Goal: Transaction & Acquisition: Purchase product/service

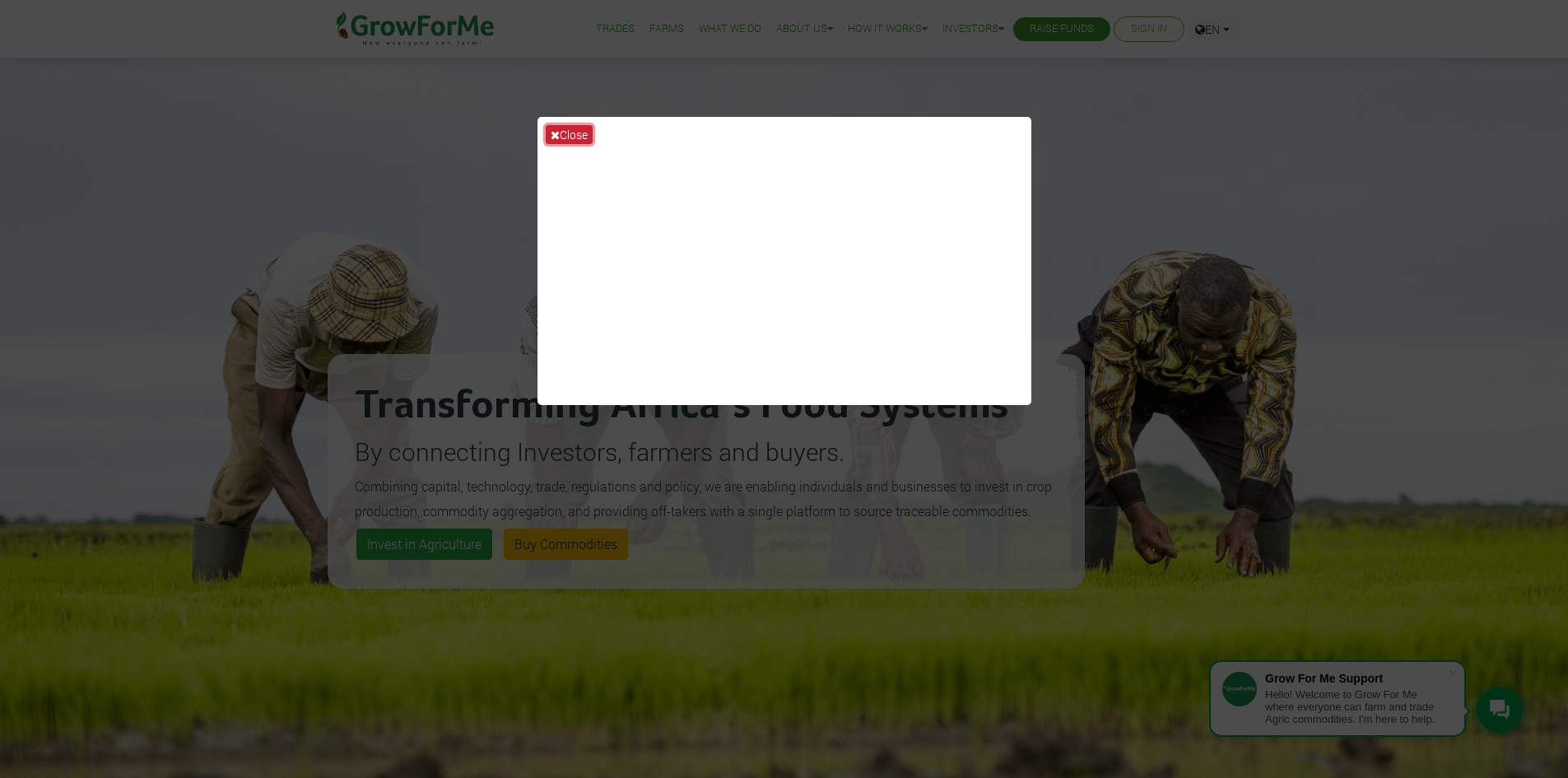
click at [589, 131] on button "Close" at bounding box center [570, 135] width 47 height 19
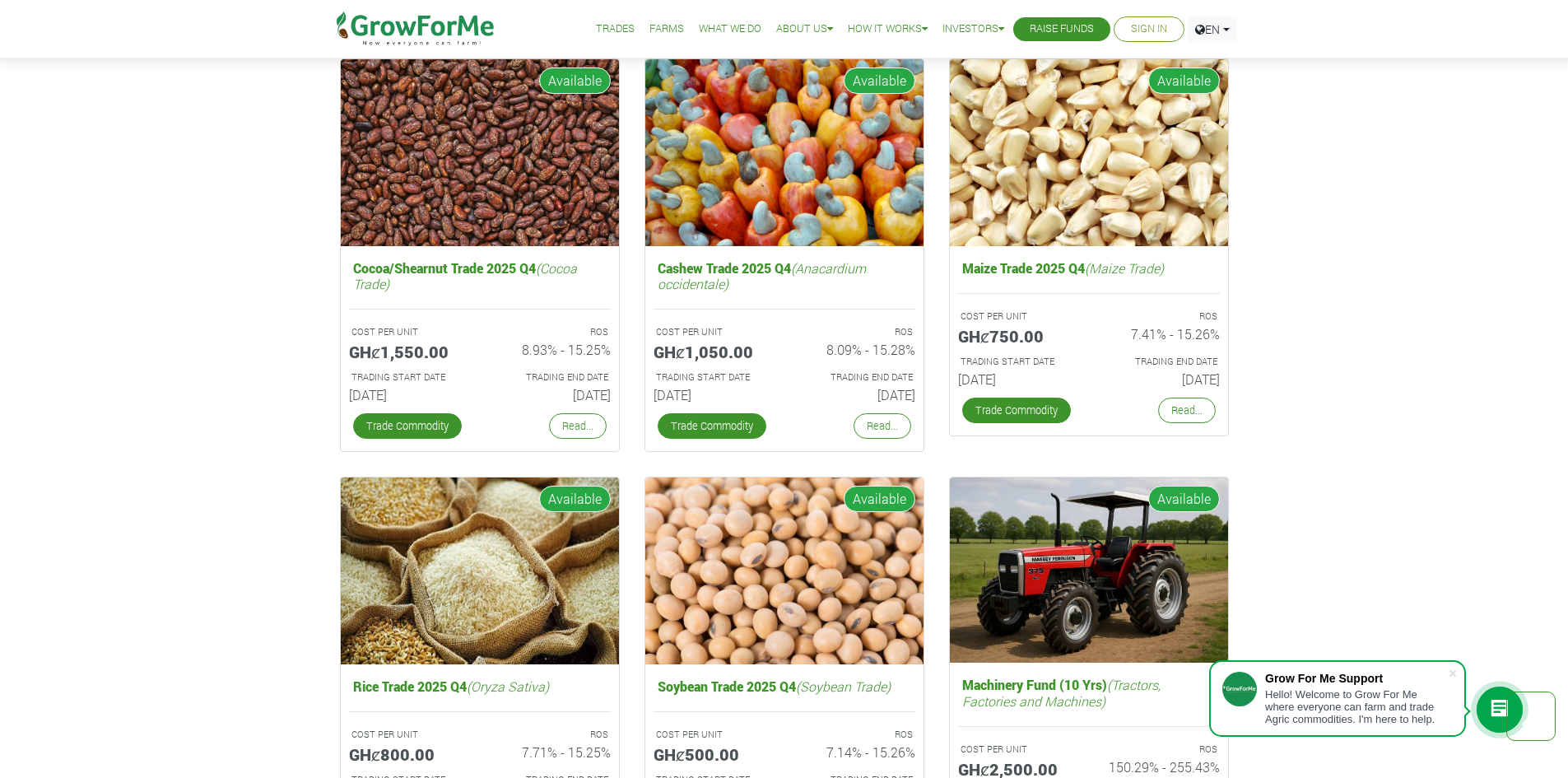
scroll to position [2470, 0]
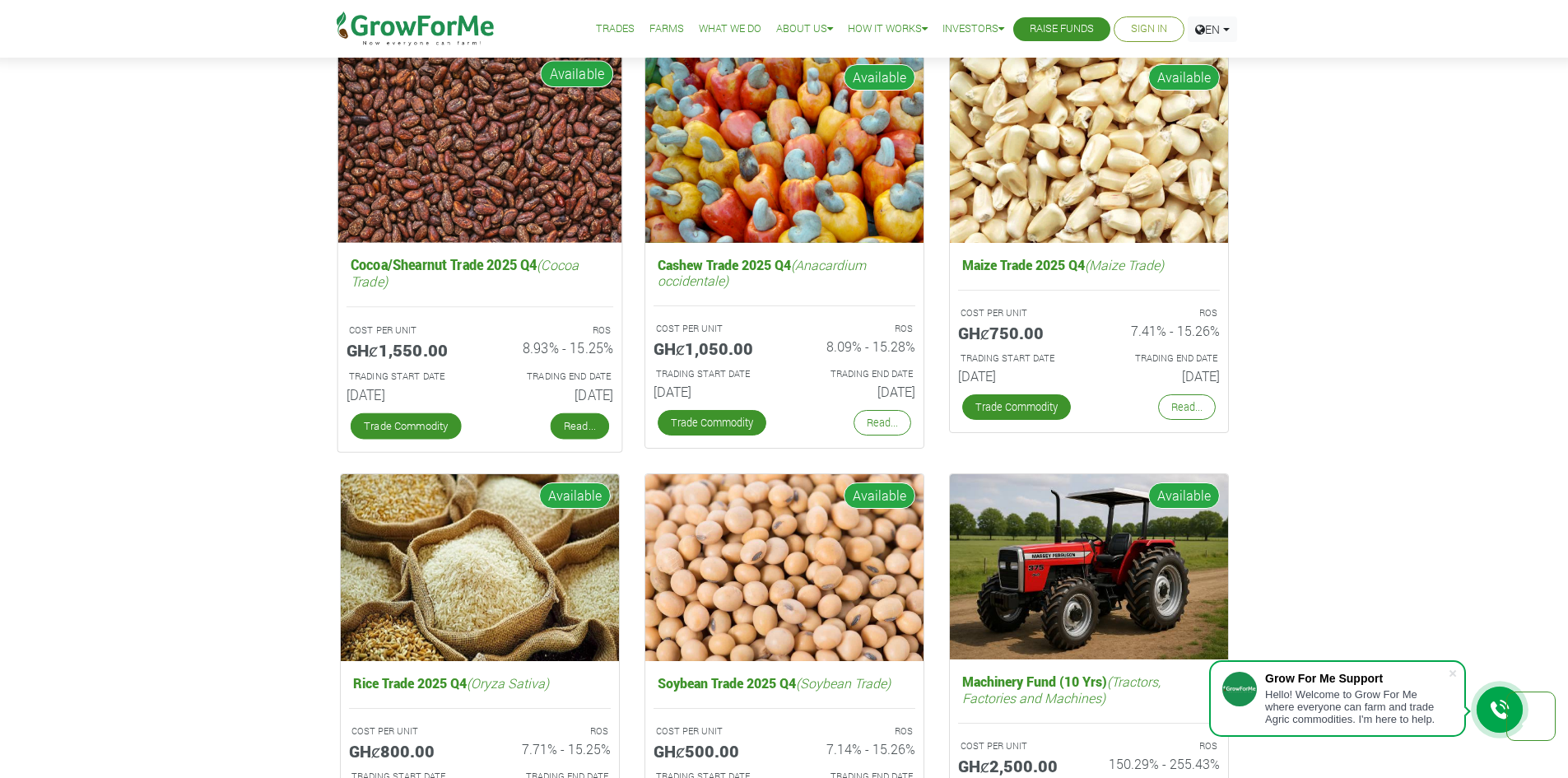
click at [573, 426] on link "Read..." at bounding box center [578, 426] width 58 height 26
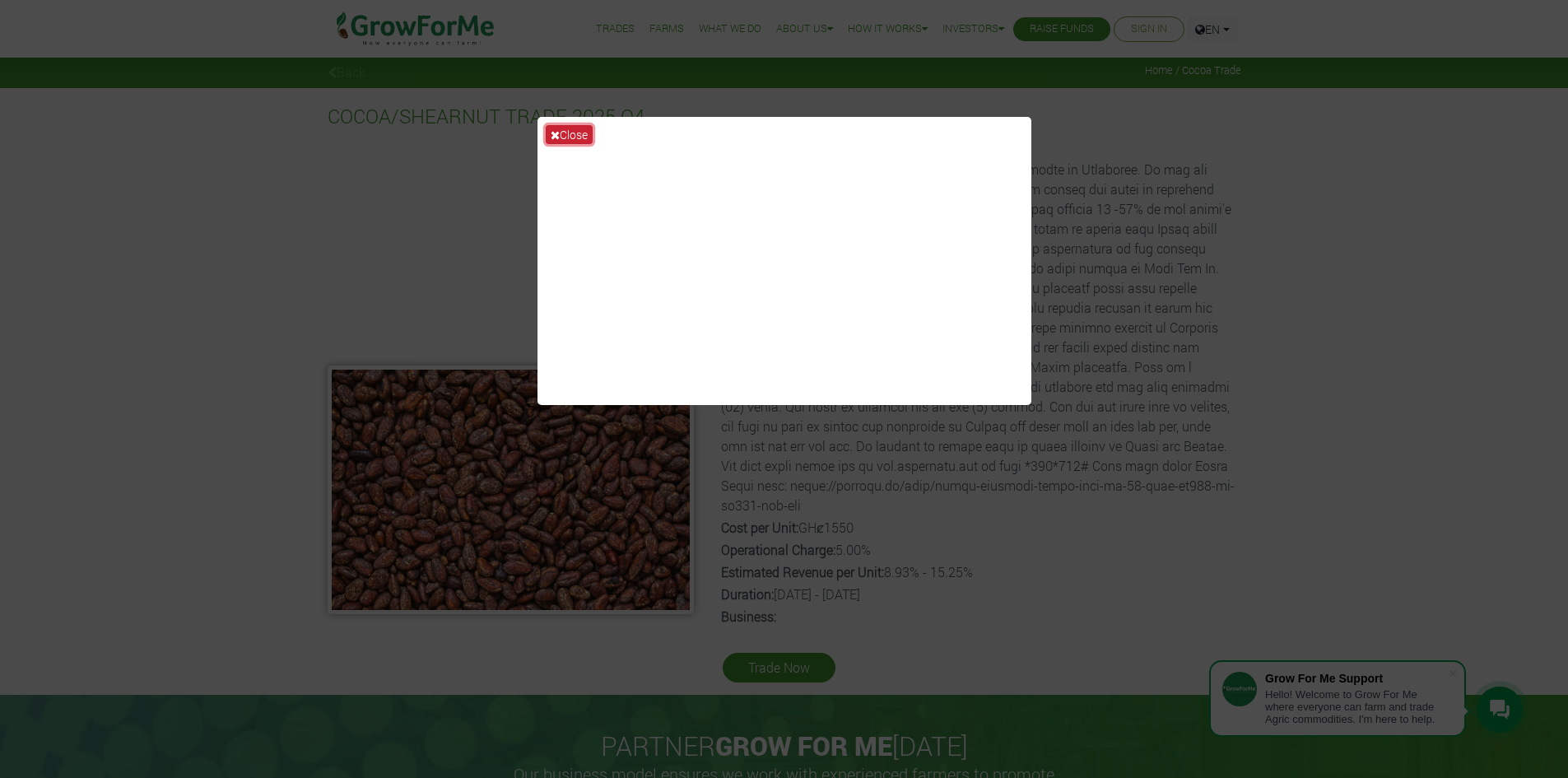
click at [577, 131] on button "Close" at bounding box center [570, 135] width 47 height 19
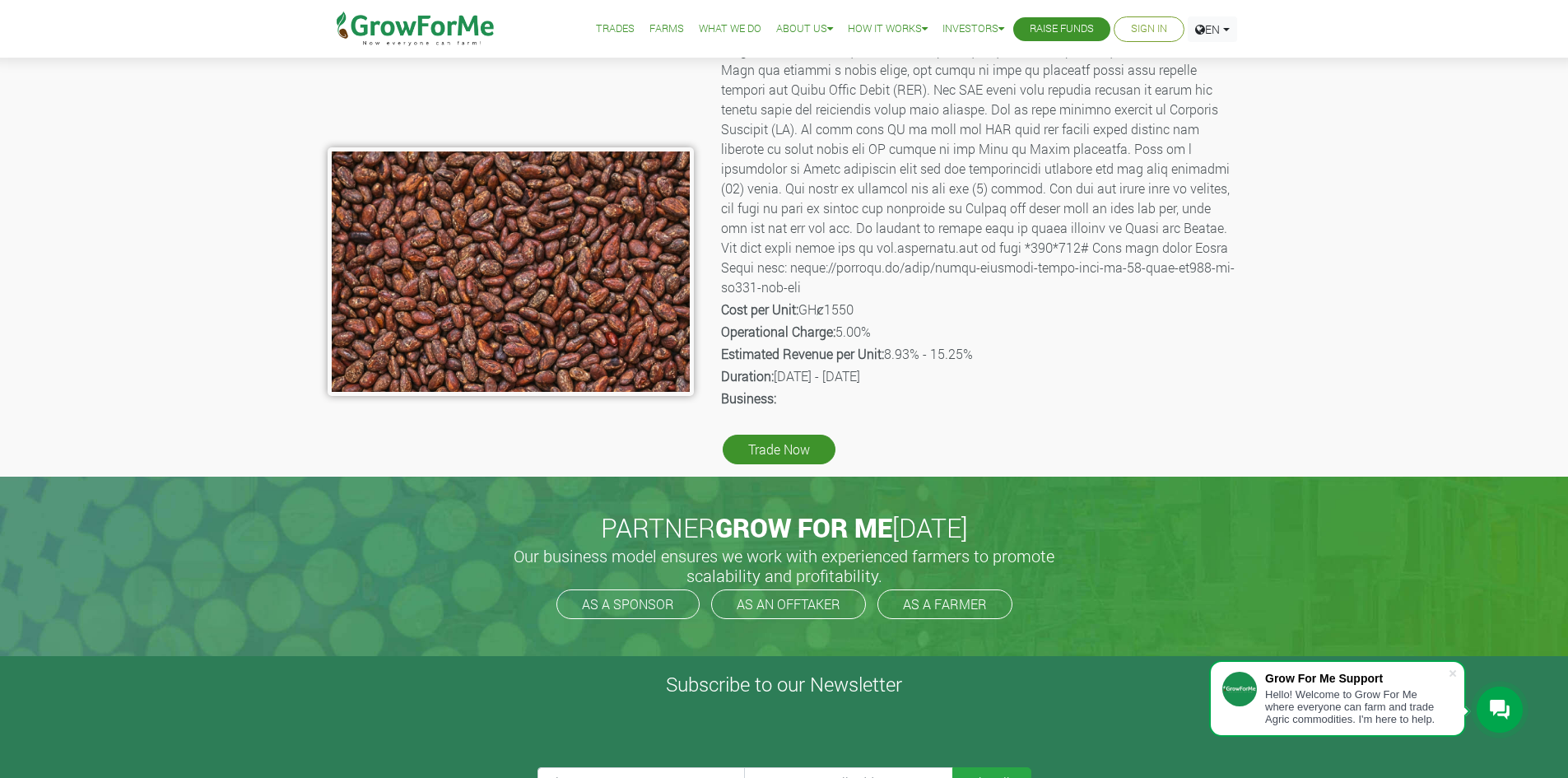
scroll to position [247, 0]
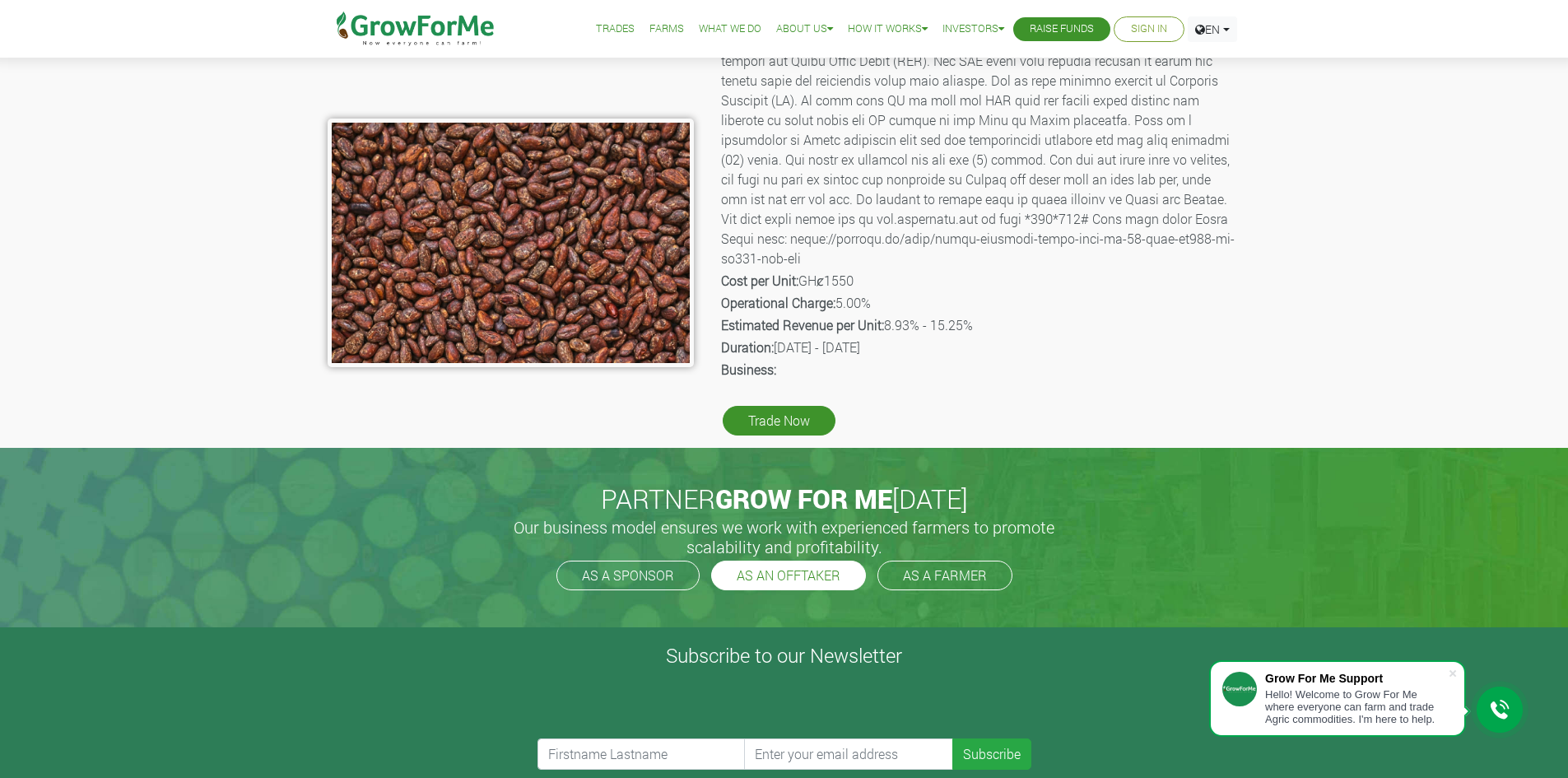
click at [741, 581] on link "AS AN OFFTAKER" at bounding box center [788, 576] width 155 height 30
click at [615, 567] on link "AS A SPONSOR" at bounding box center [628, 576] width 143 height 30
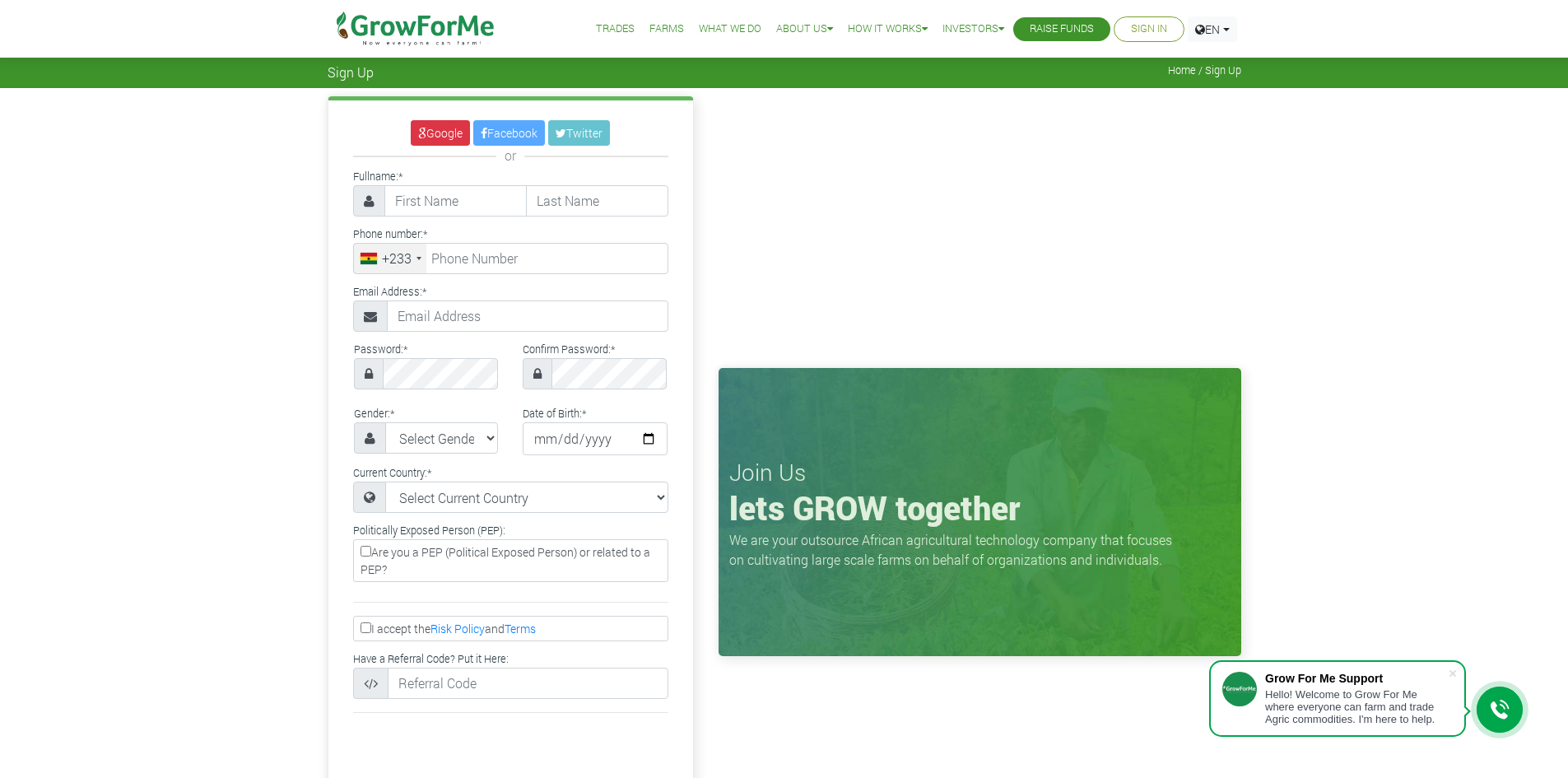
click at [710, 30] on link "What We Do" at bounding box center [730, 30] width 63 height 17
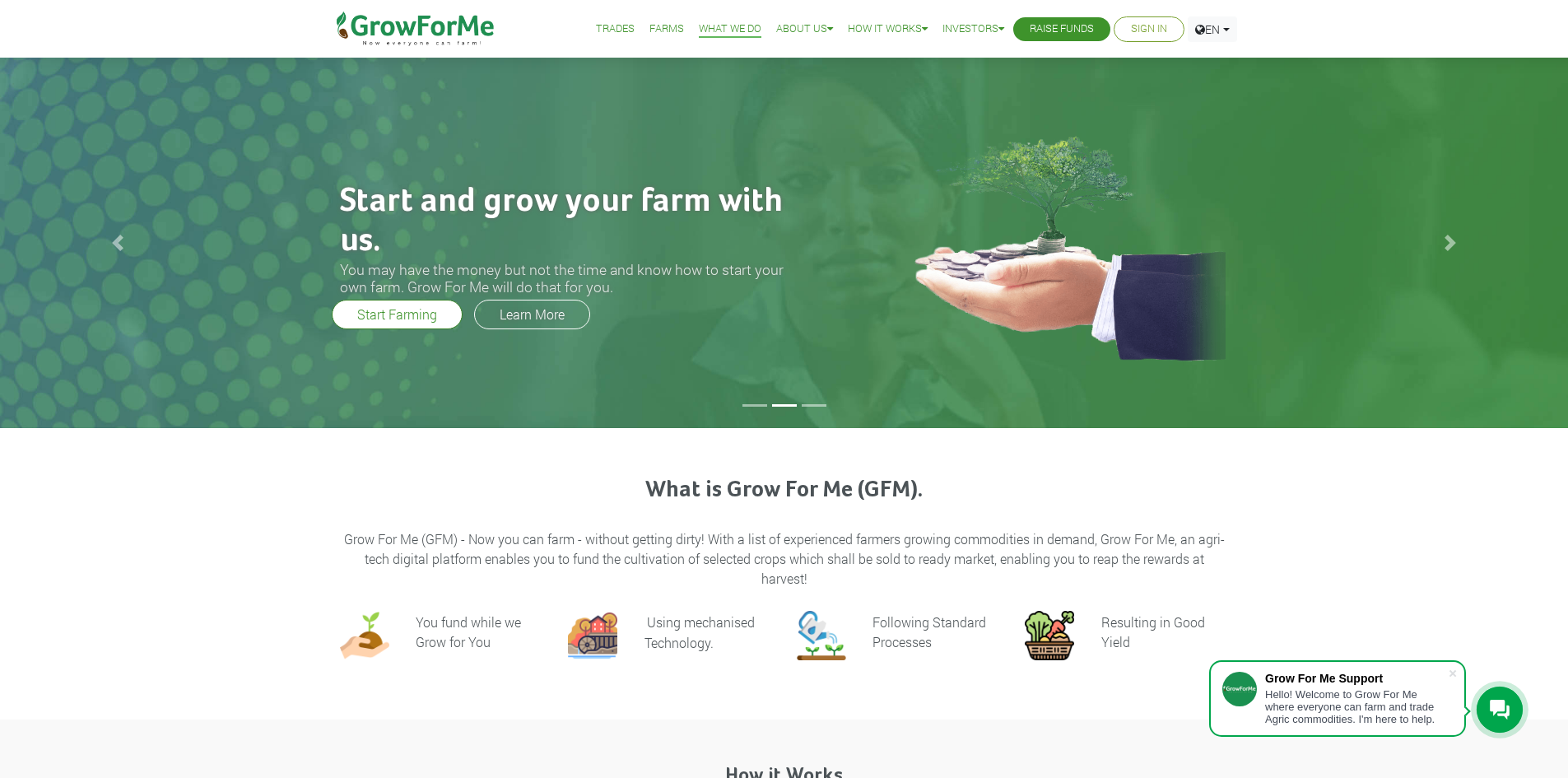
click at [710, 29] on link "What We Do" at bounding box center [730, 30] width 63 height 17
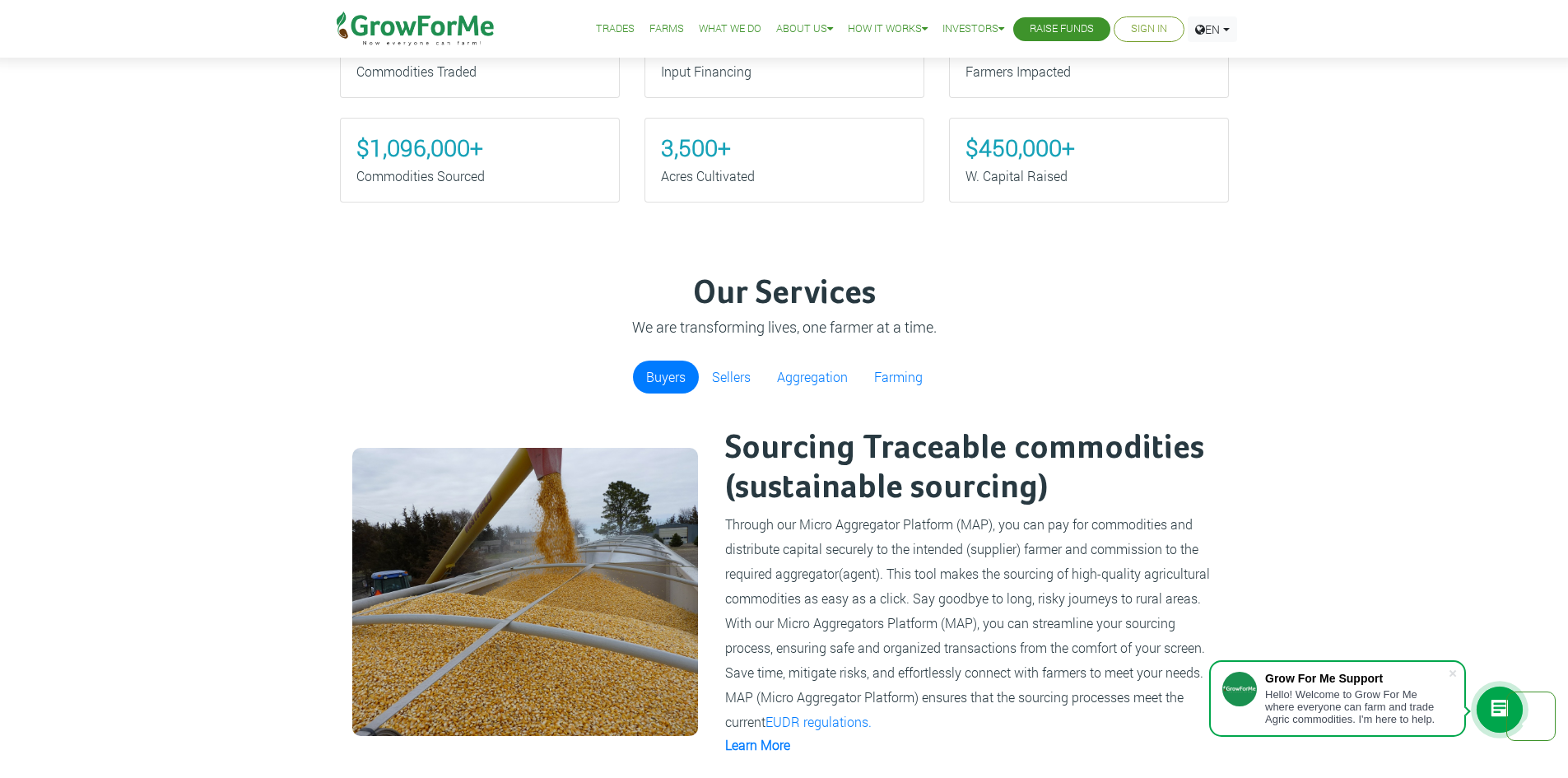
scroll to position [988, 0]
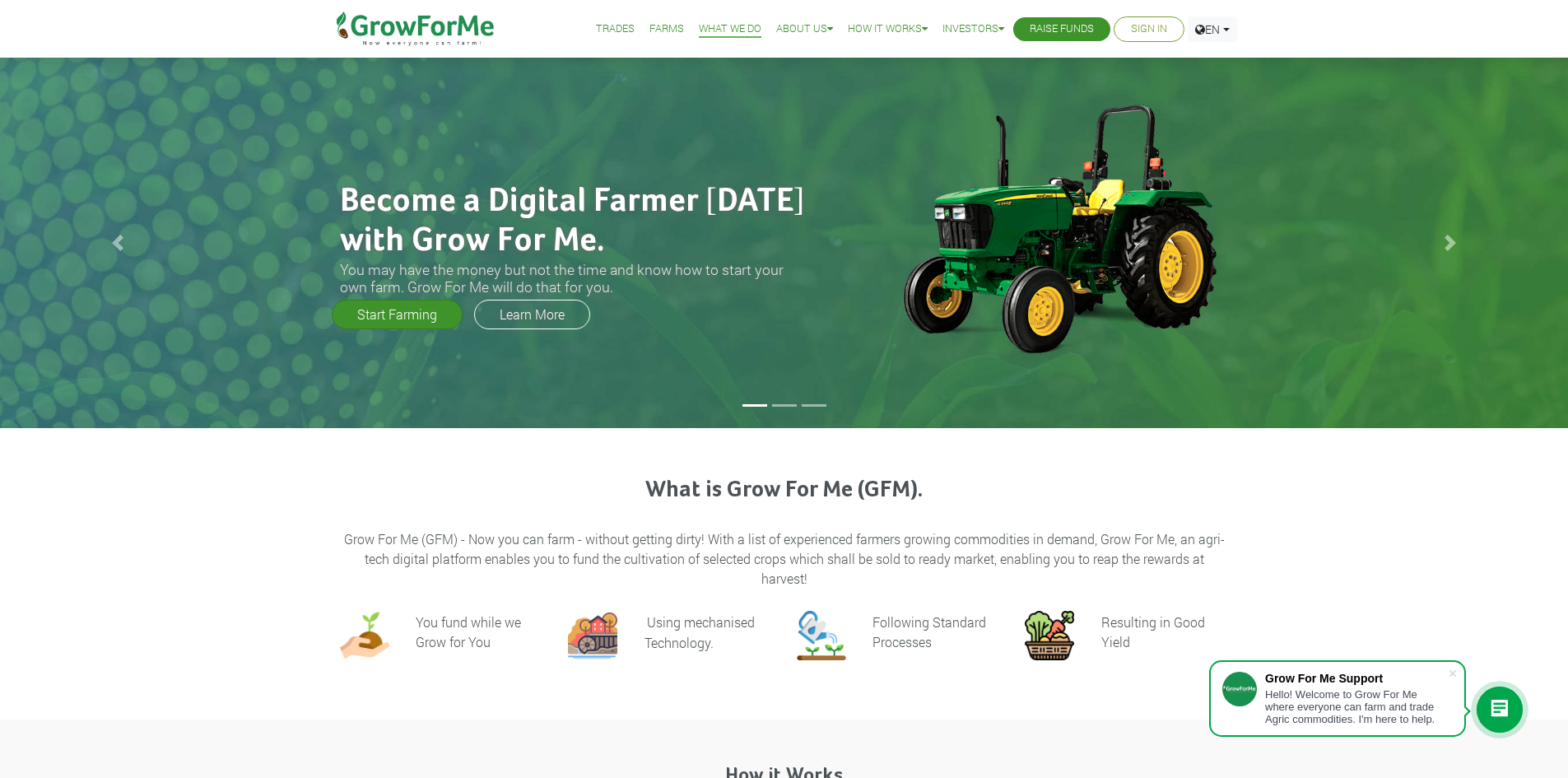
click at [395, 315] on link "Start Farming" at bounding box center [397, 315] width 131 height 30
click at [536, 311] on link "Learn More" at bounding box center [531, 315] width 116 height 30
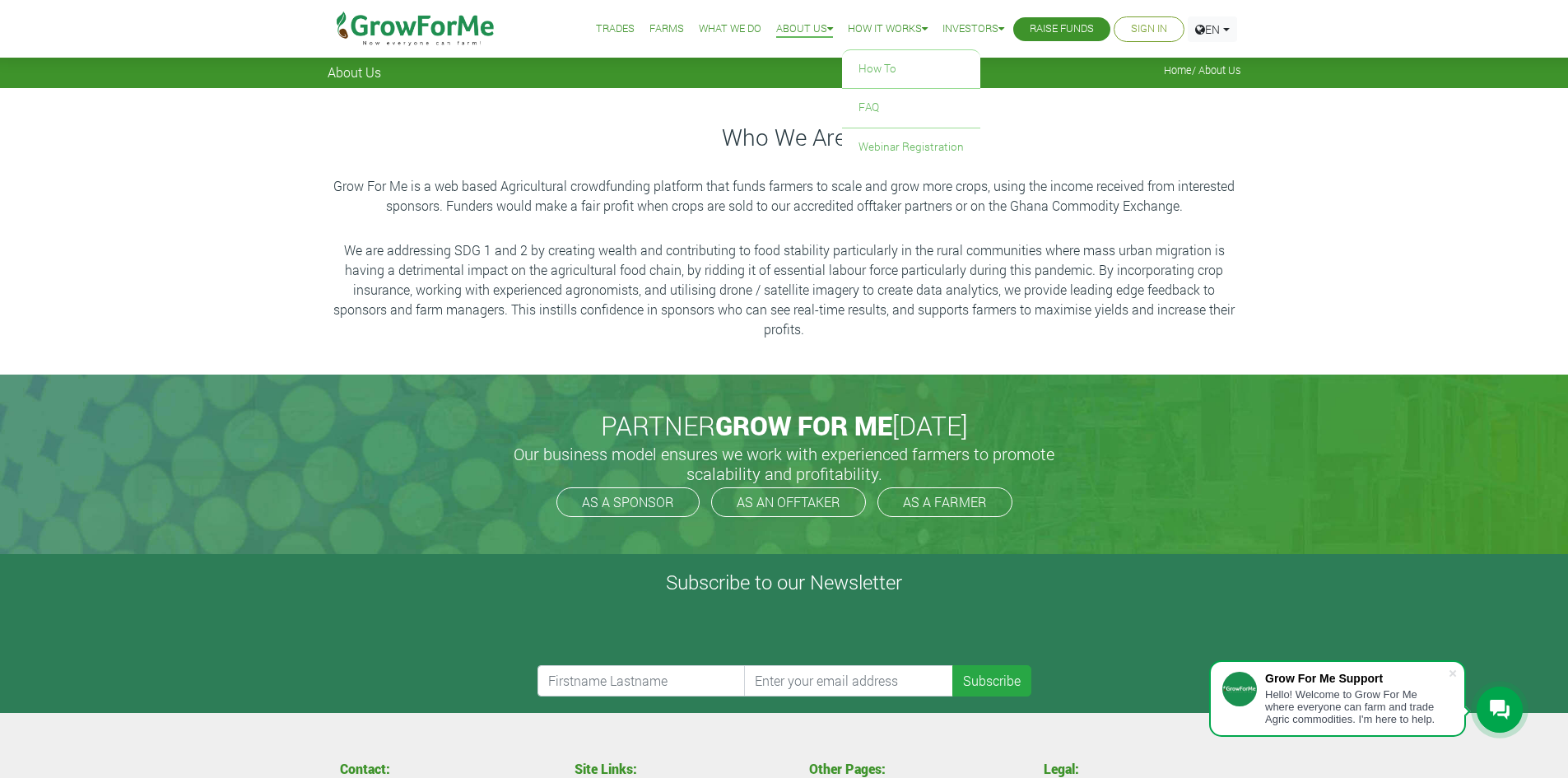
click at [875, 30] on link "How it Works" at bounding box center [888, 30] width 80 height 17
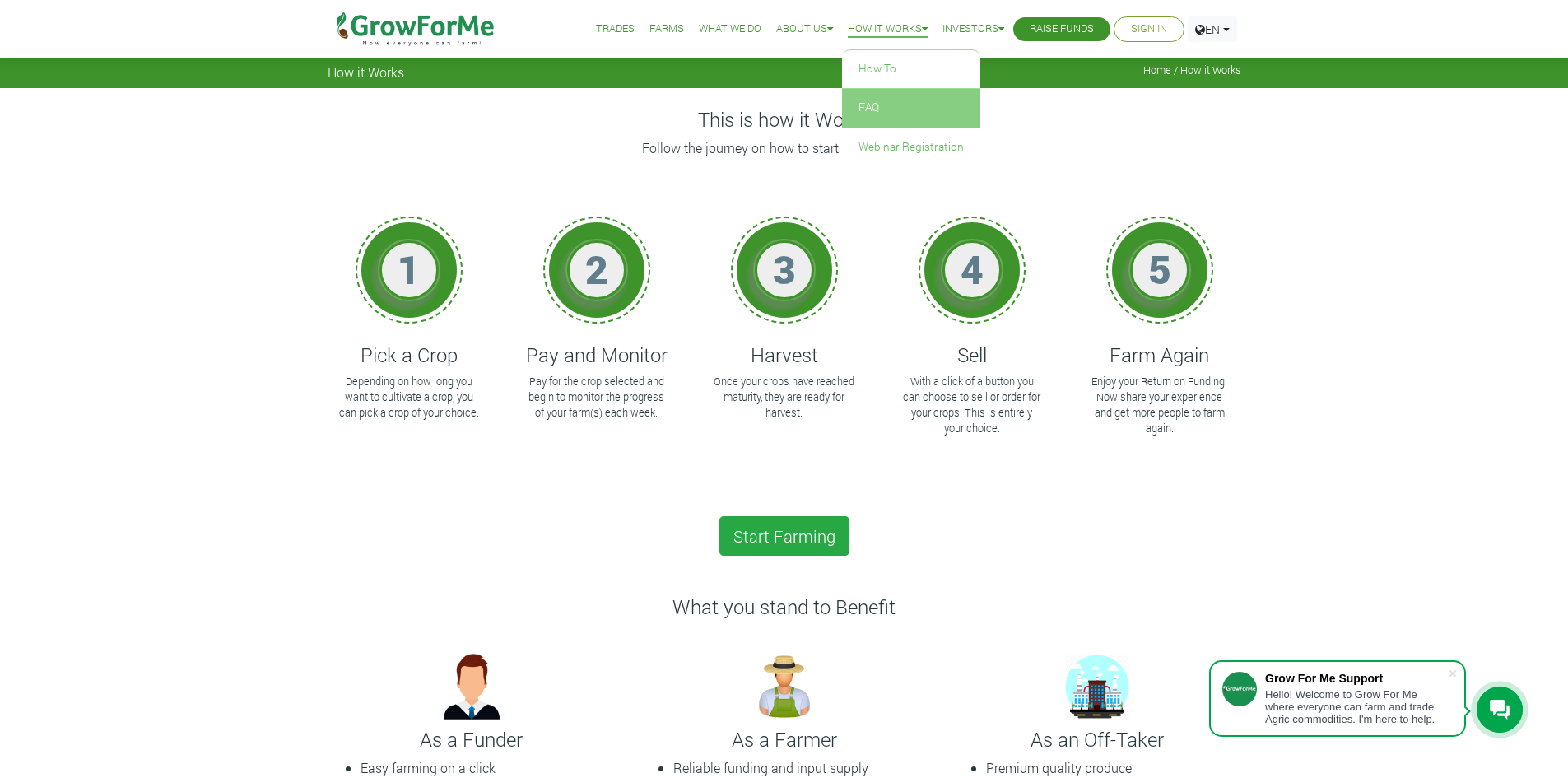
click at [854, 101] on link "FAQ" at bounding box center [911, 107] width 139 height 37
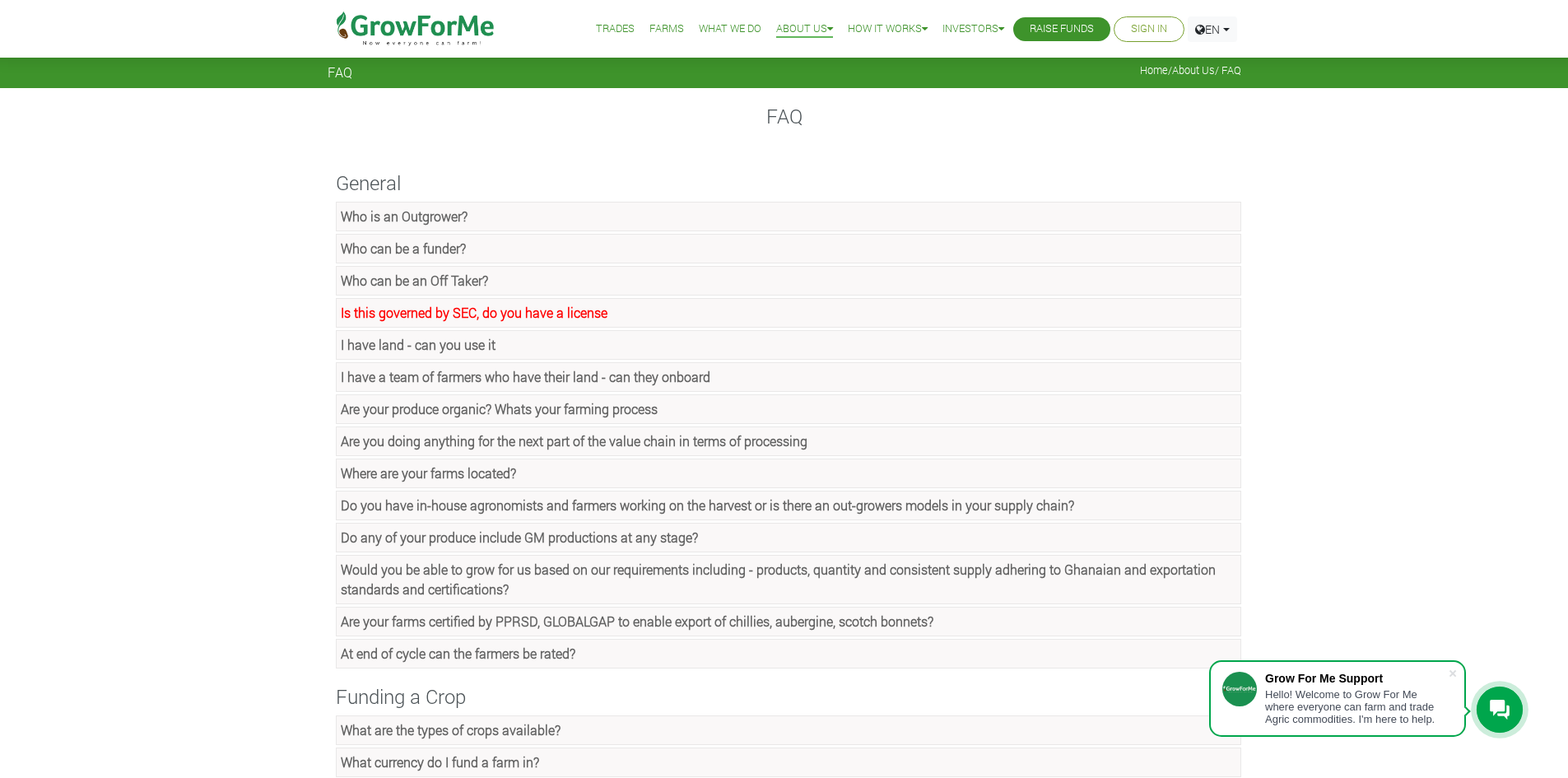
click at [443, 279] on strong "Who can be an Off Taker?" at bounding box center [414, 281] width 147 height 17
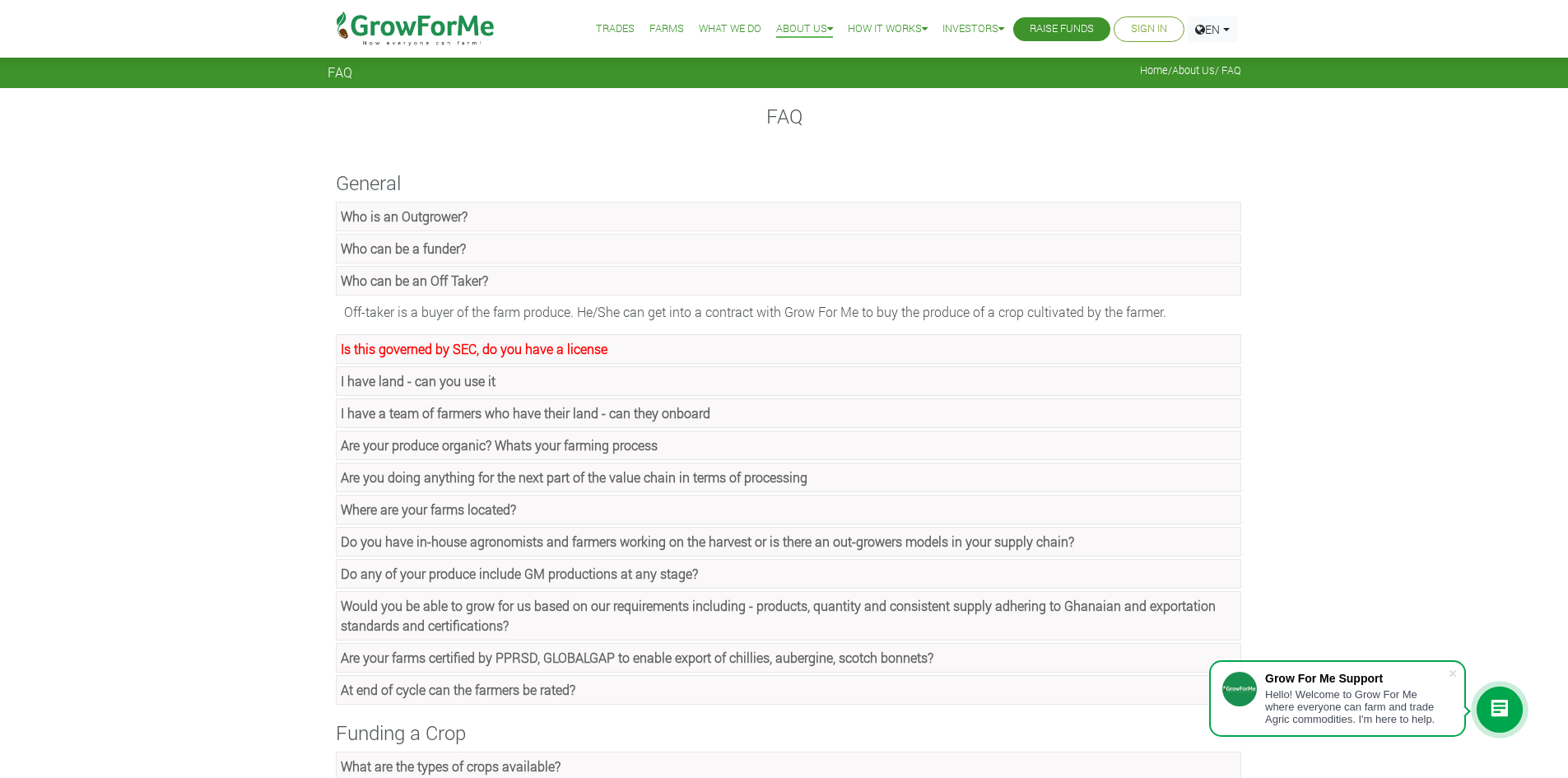
click at [435, 248] on strong "Who can be a funder?" at bounding box center [403, 248] width 125 height 17
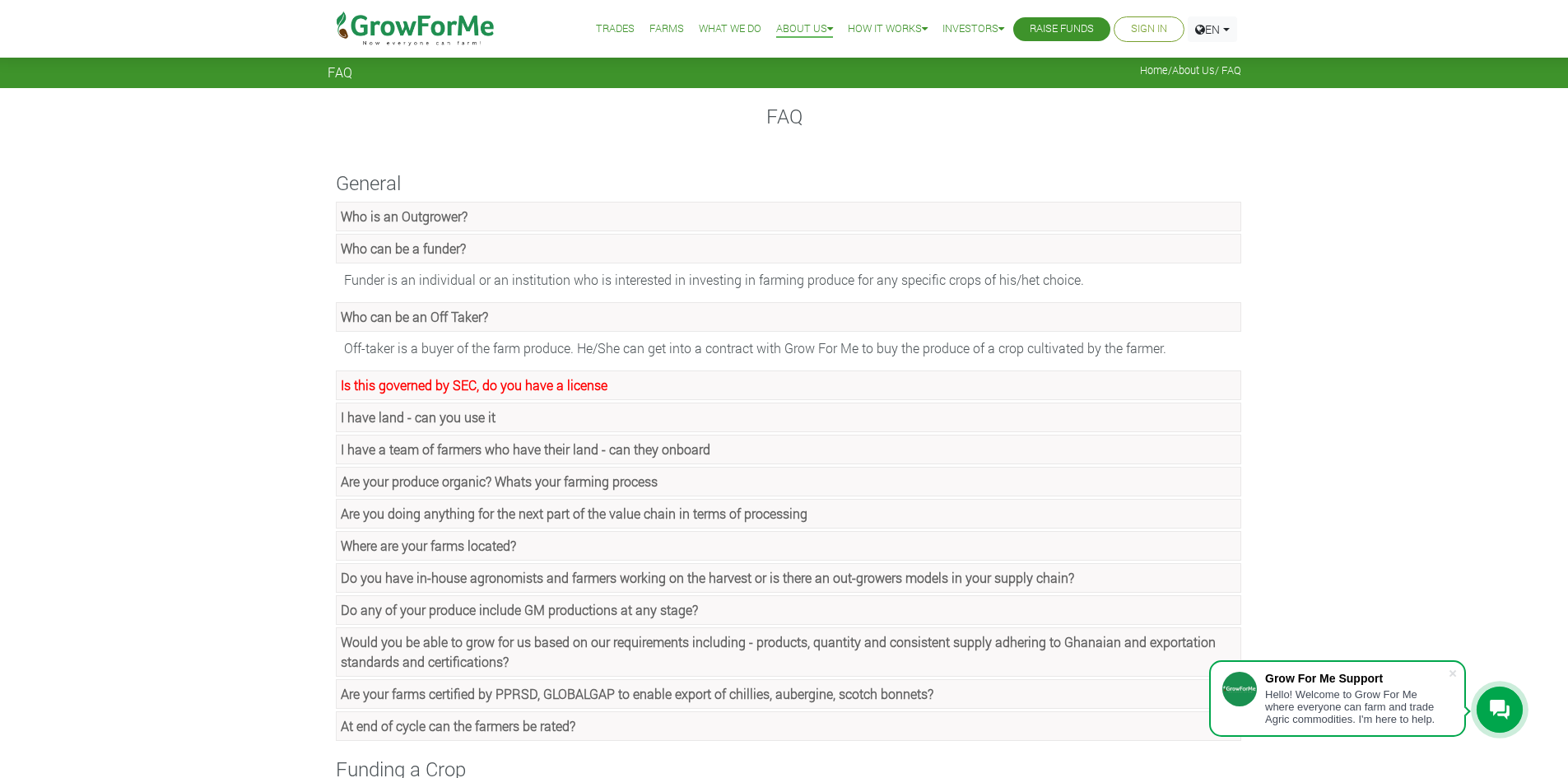
click at [424, 215] on strong "Who is an Outgrower?" at bounding box center [404, 216] width 127 height 17
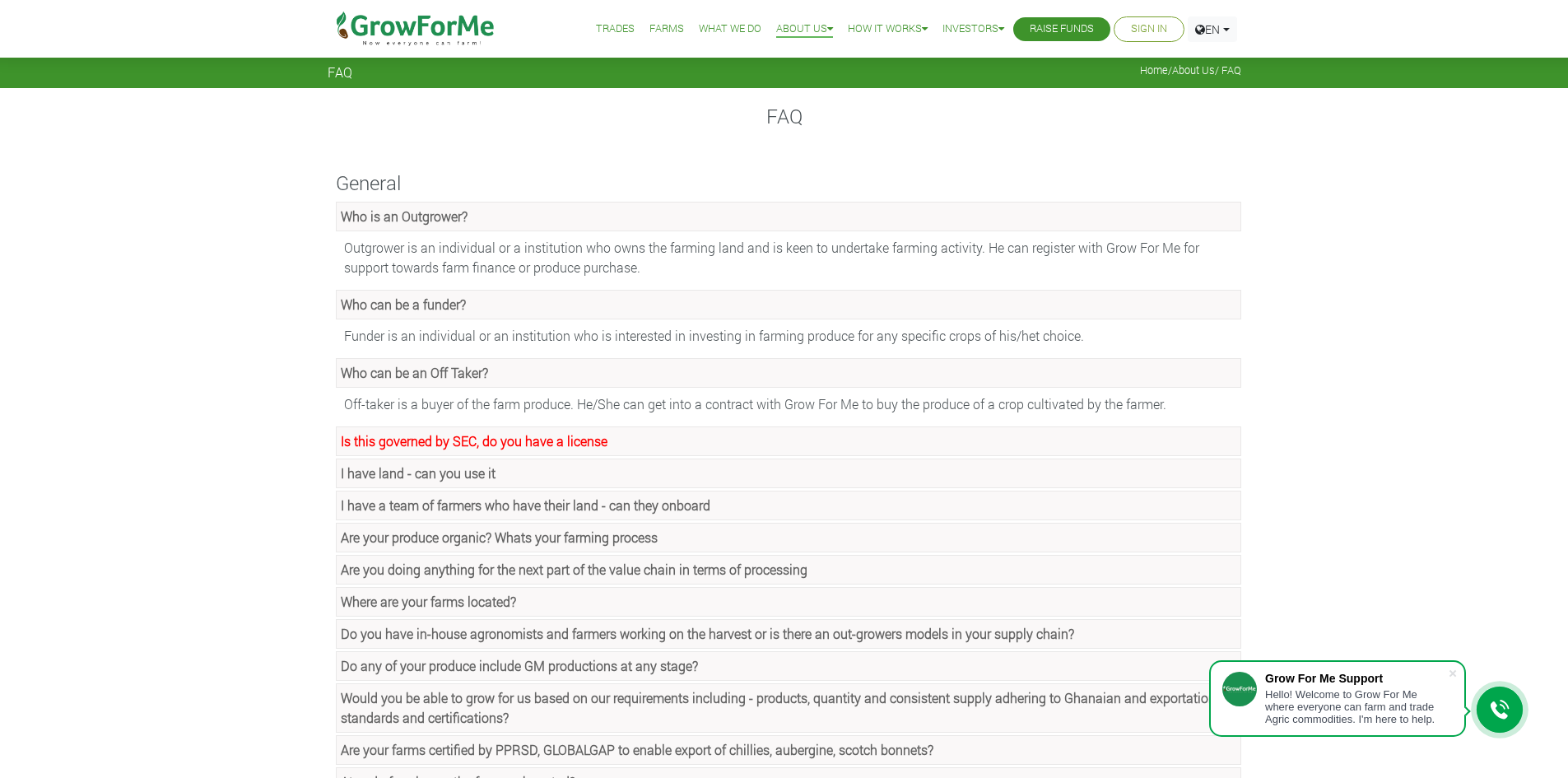
click at [412, 441] on strong "Is this governed by SEC, do you have a license" at bounding box center [474, 441] width 267 height 17
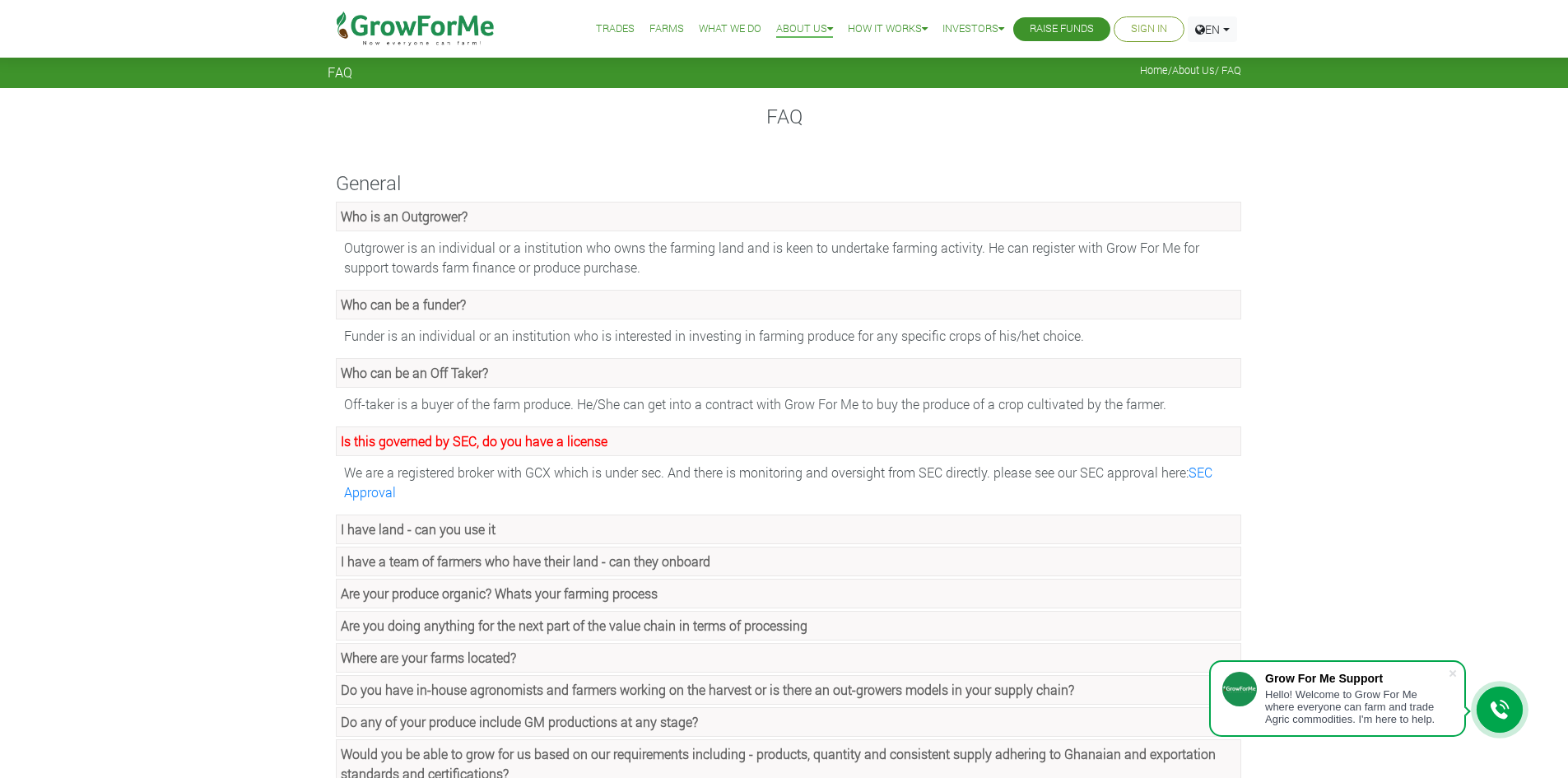
scroll to position [83, 0]
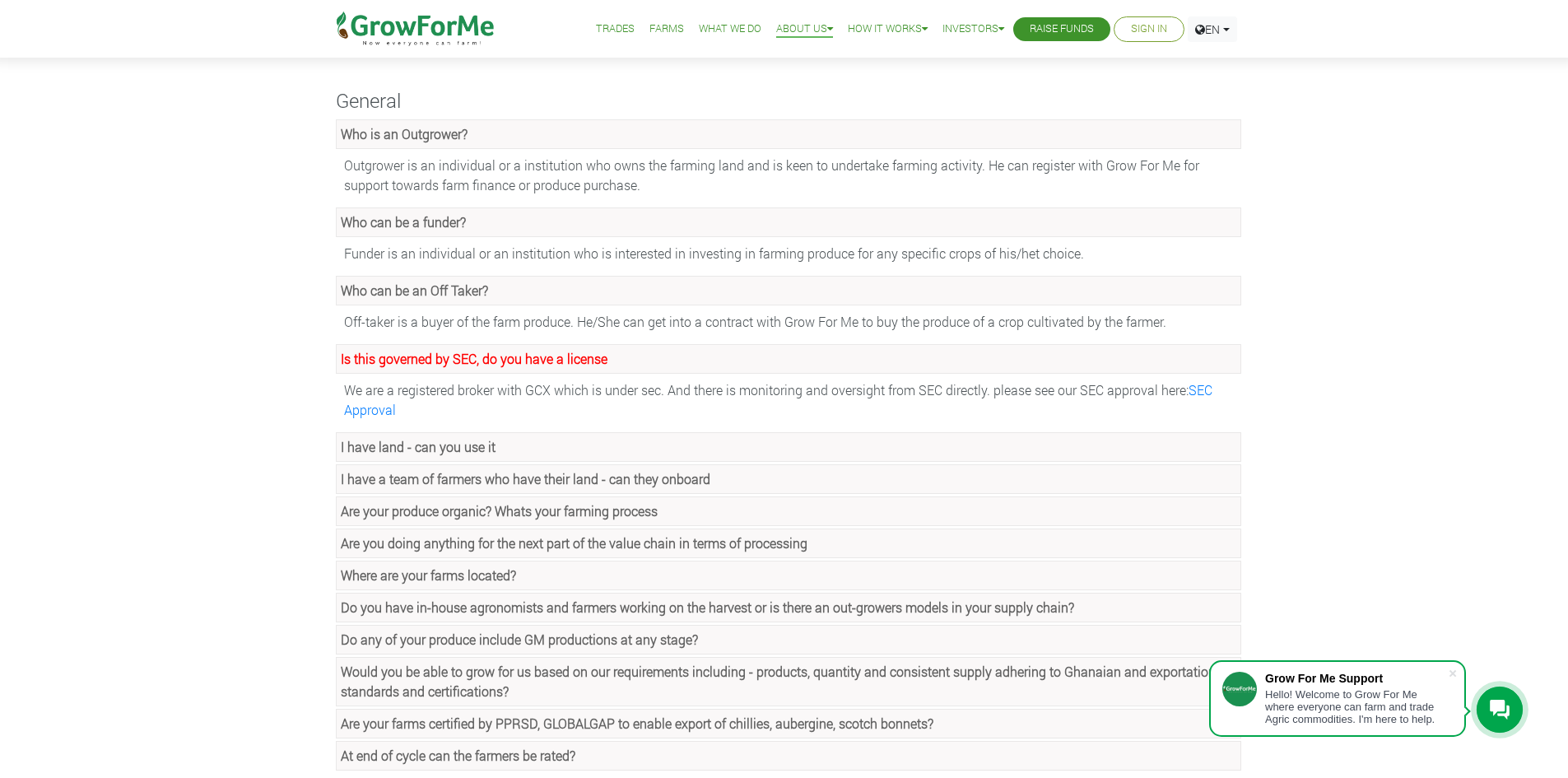
click at [403, 443] on strong "I have land - can you use it" at bounding box center [418, 447] width 155 height 17
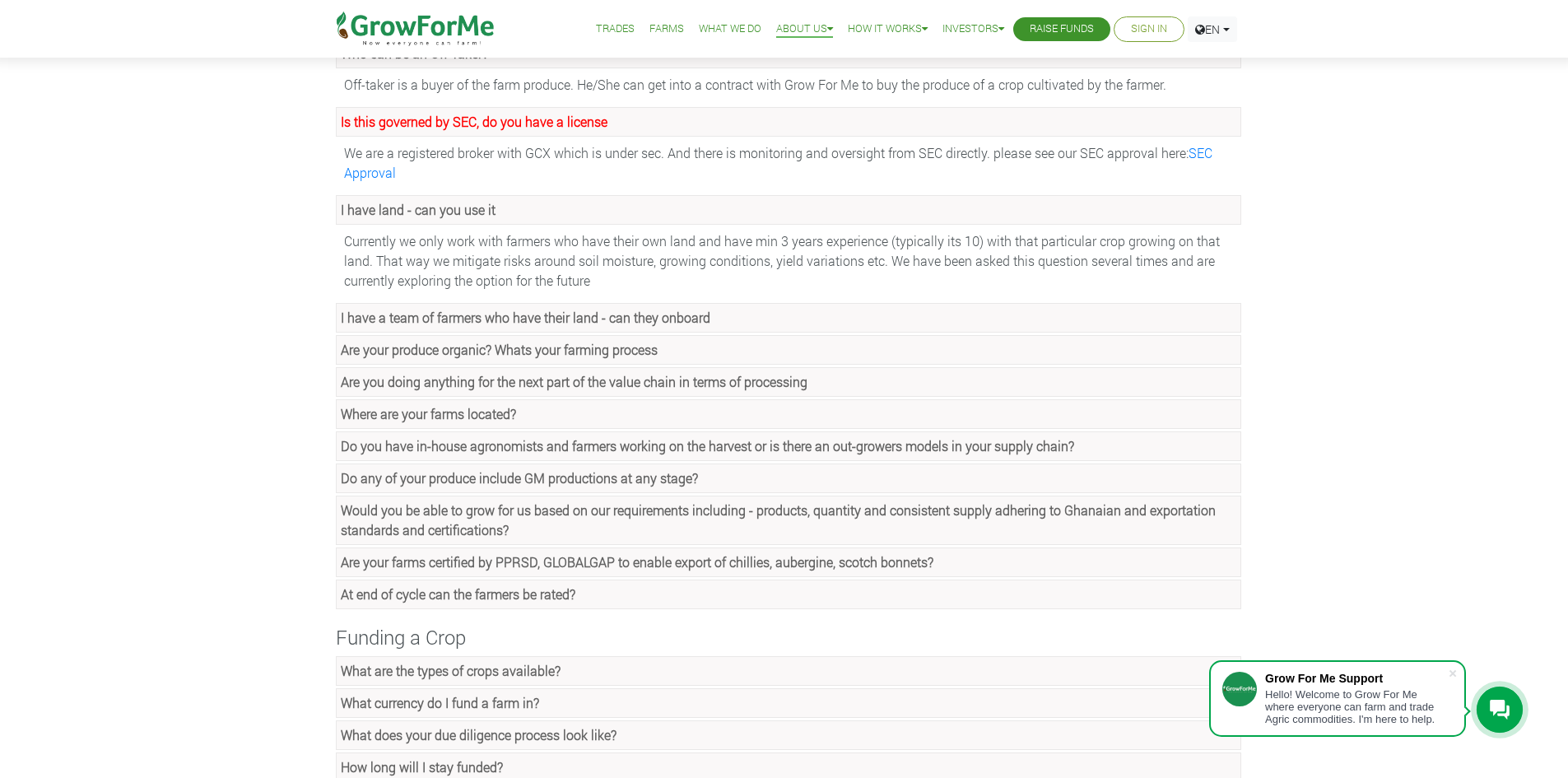
scroll to position [329, 0]
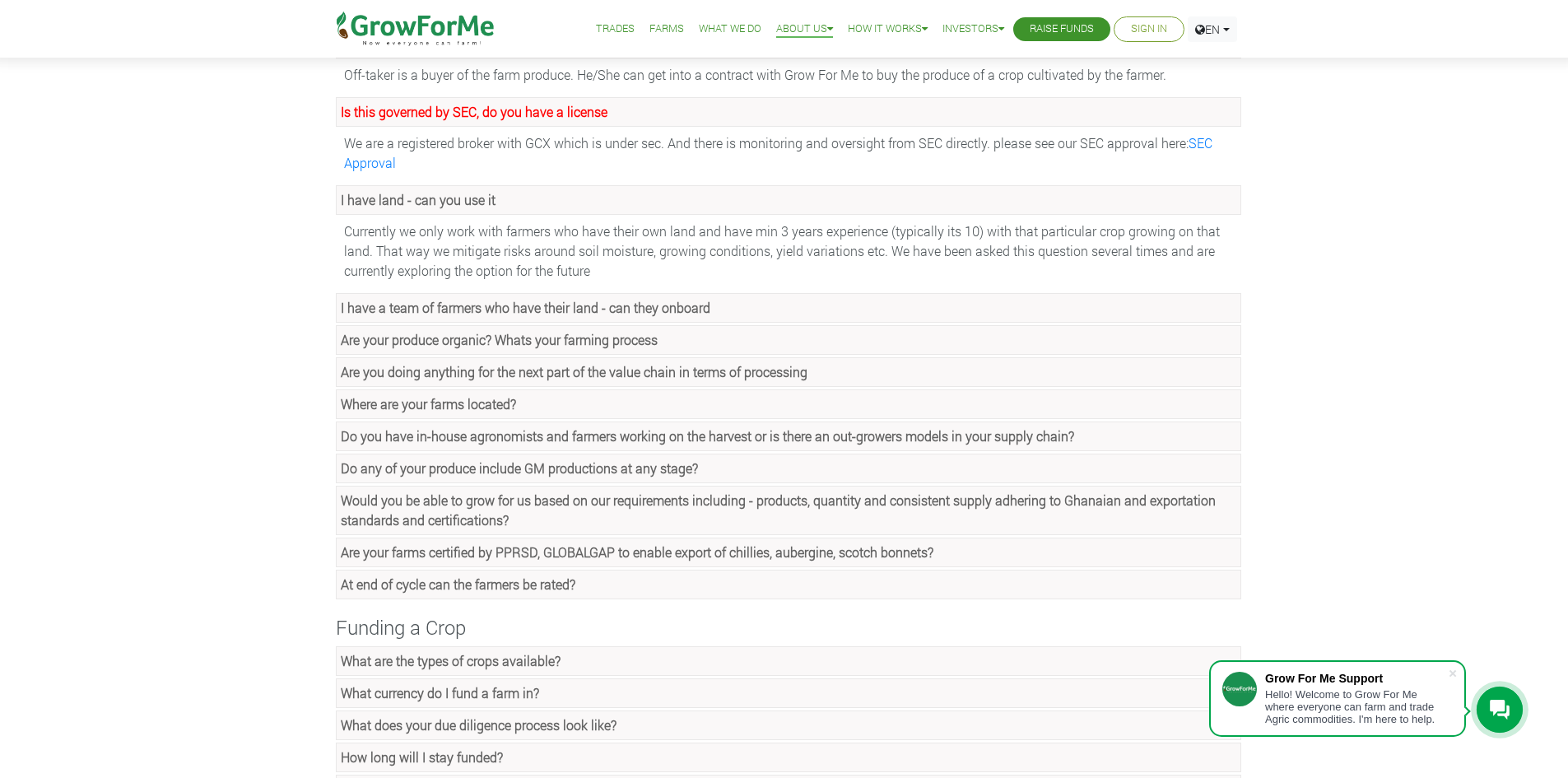
click at [480, 311] on strong "I have a team of farmers who have their land - can they onboard" at bounding box center [525, 308] width 369 height 17
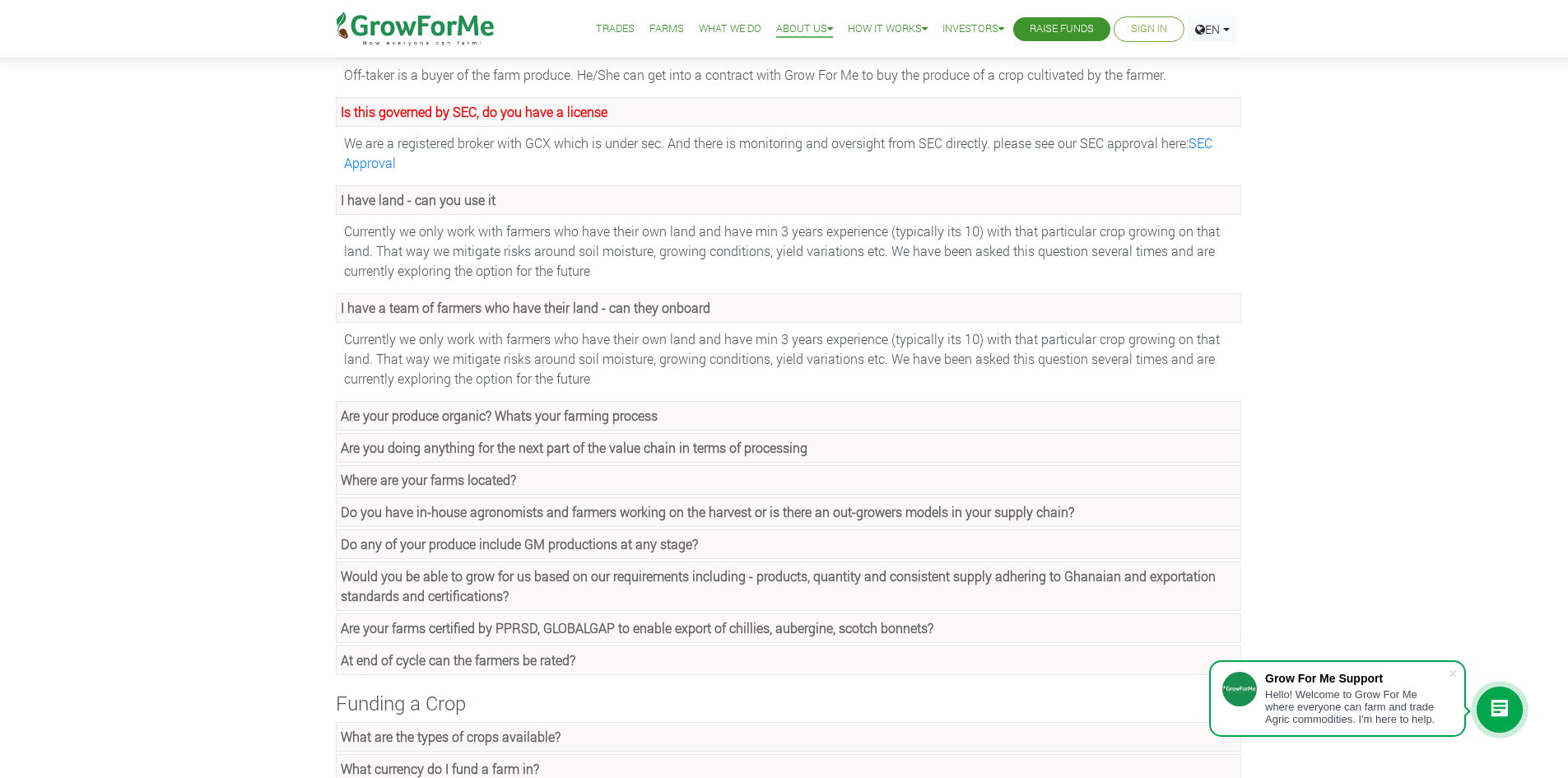
click at [448, 417] on strong "Are your produce organic? Whats your farming process" at bounding box center [499, 416] width 317 height 17
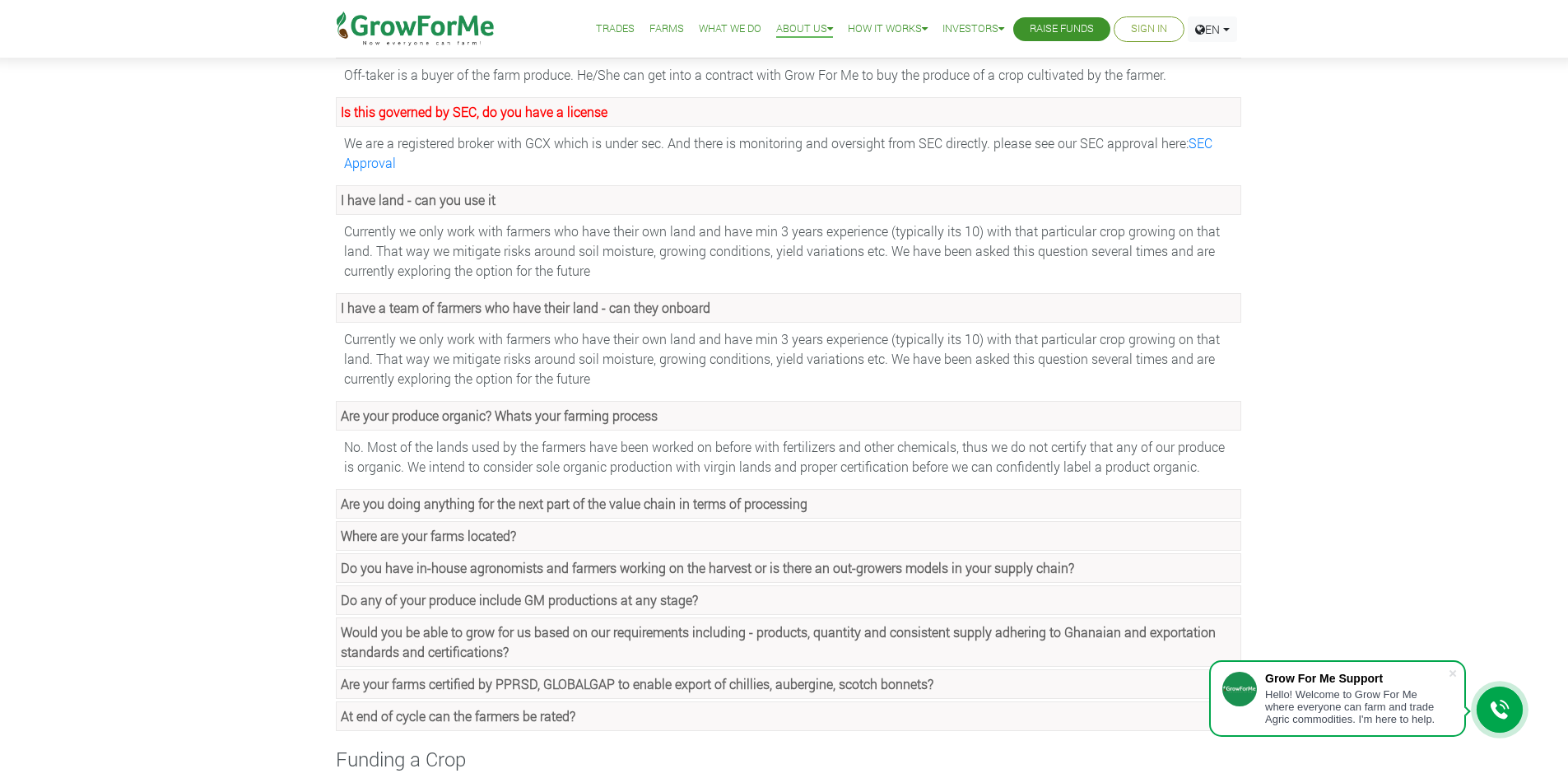
click at [459, 503] on strong "Are you doing anything for the next part of the value chain in terms of process…" at bounding box center [574, 504] width 467 height 17
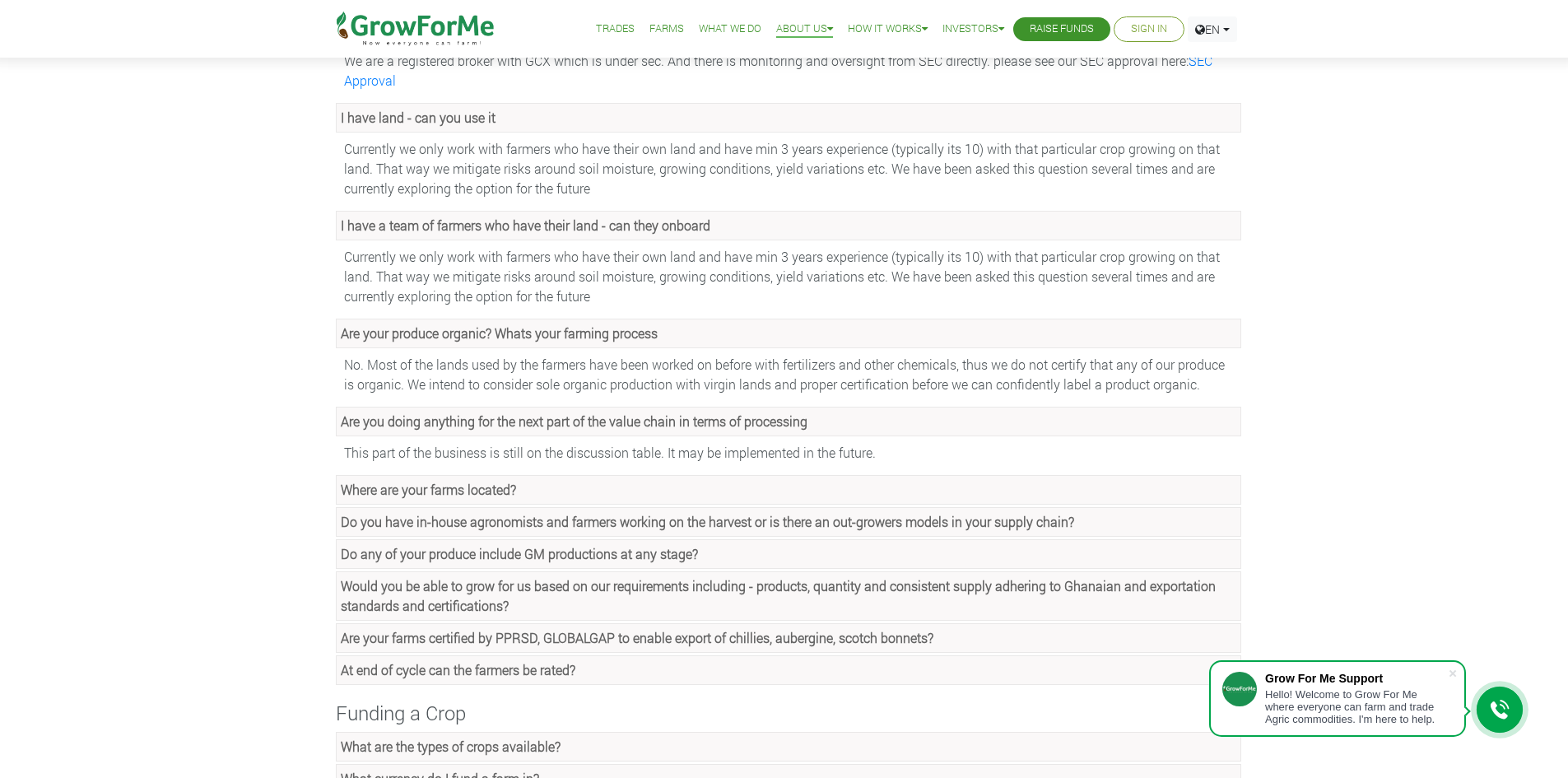
scroll to position [494, 0]
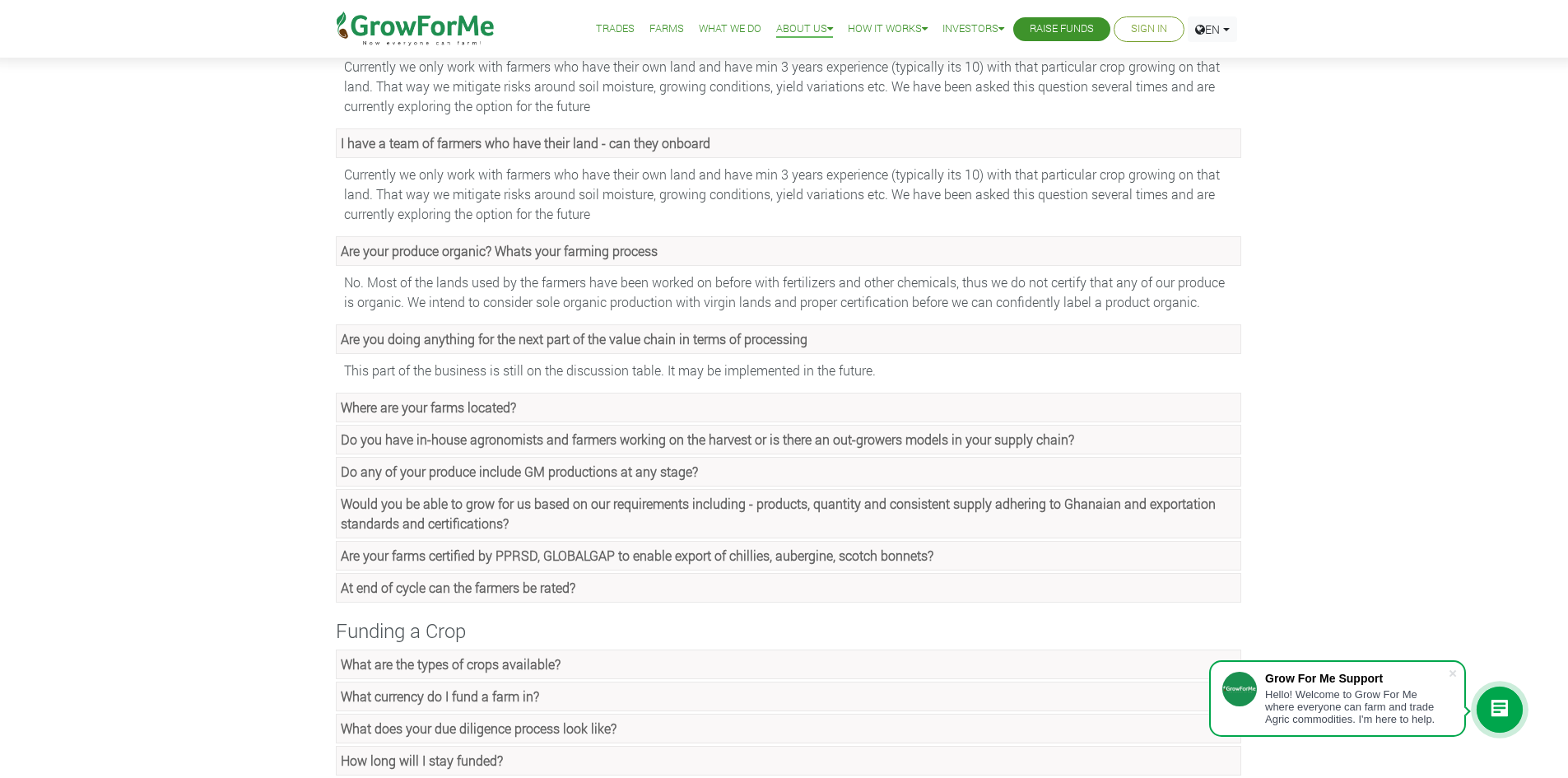
click at [458, 408] on strong "Where are your farms located?" at bounding box center [428, 407] width 175 height 17
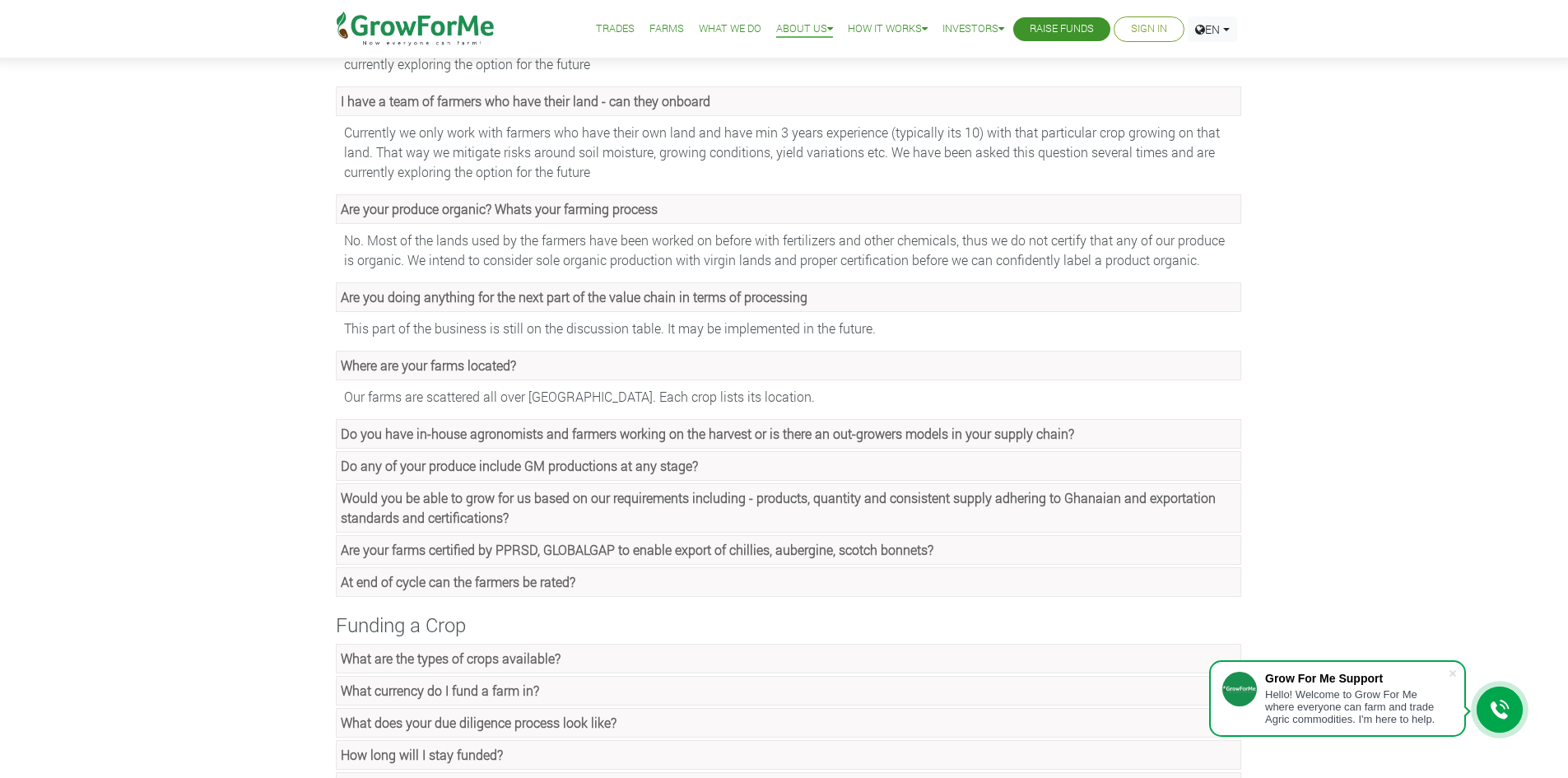
scroll to position [577, 0]
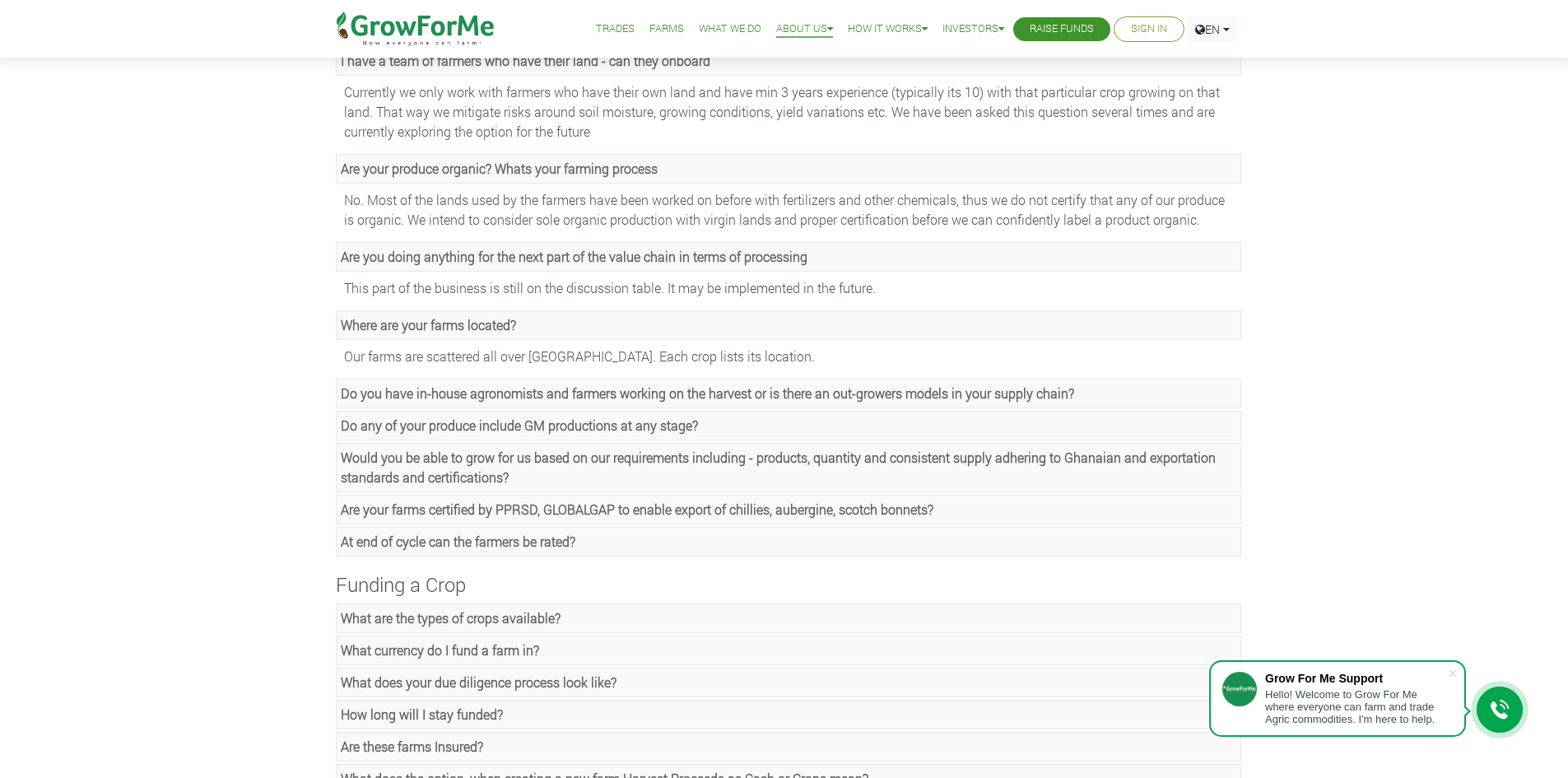
click at [476, 399] on strong "Do you have in-house agronomists and farmers working on the harvest or is there…" at bounding box center [707, 393] width 733 height 17
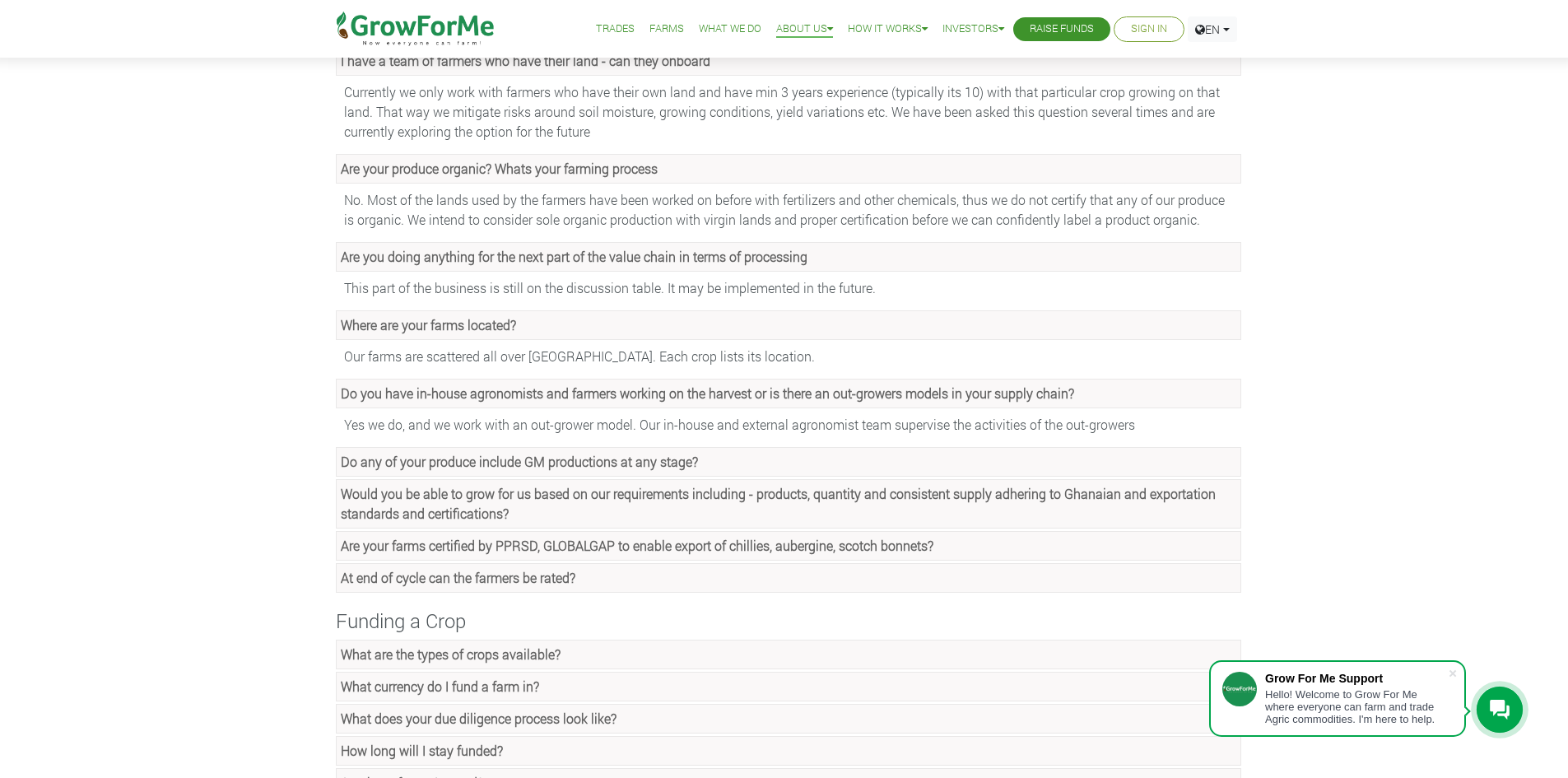
click at [449, 468] on strong "Do any of your produce include GM productions at any stage?" at bounding box center [519, 462] width 357 height 17
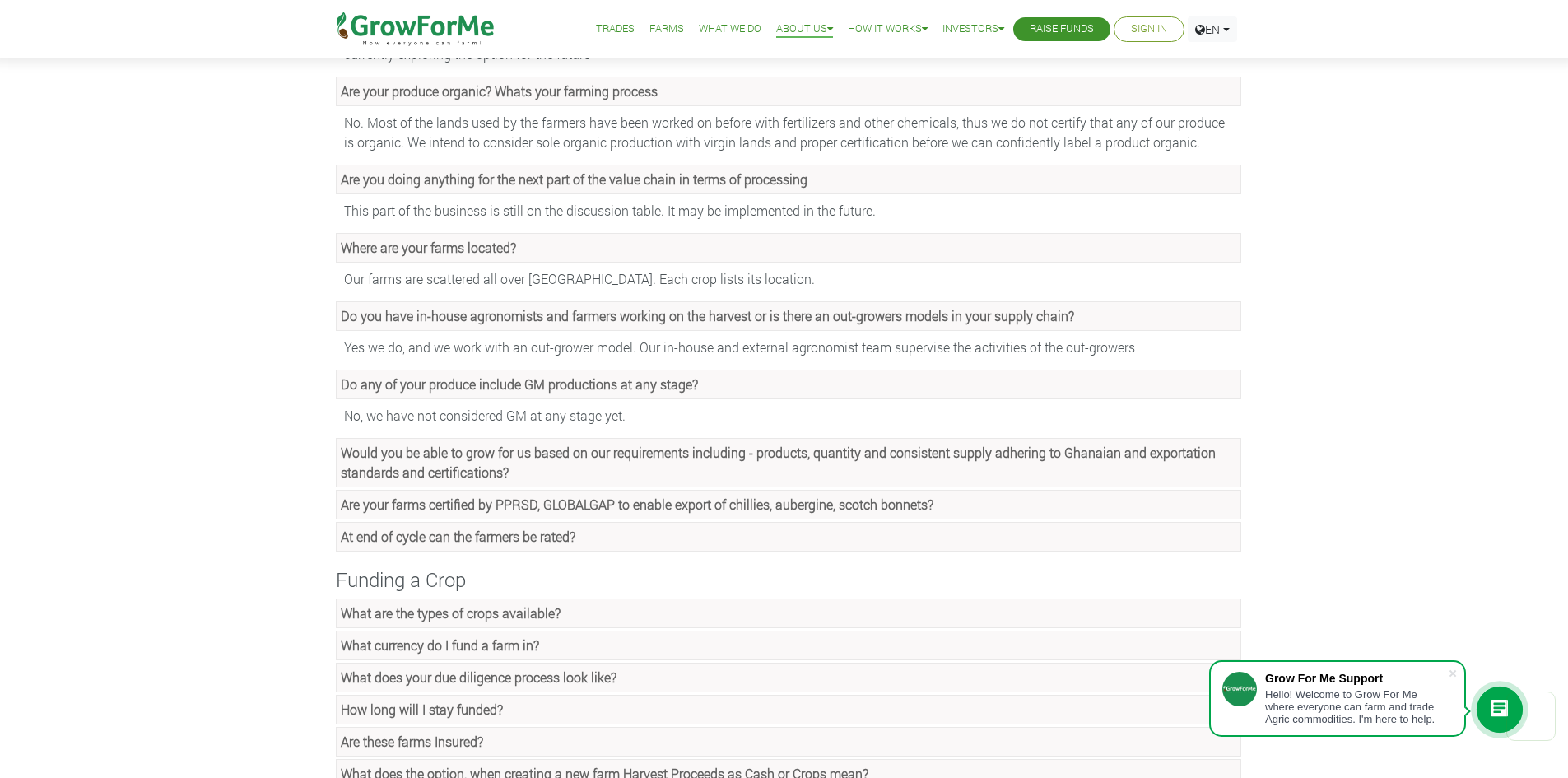
scroll to position [659, 0]
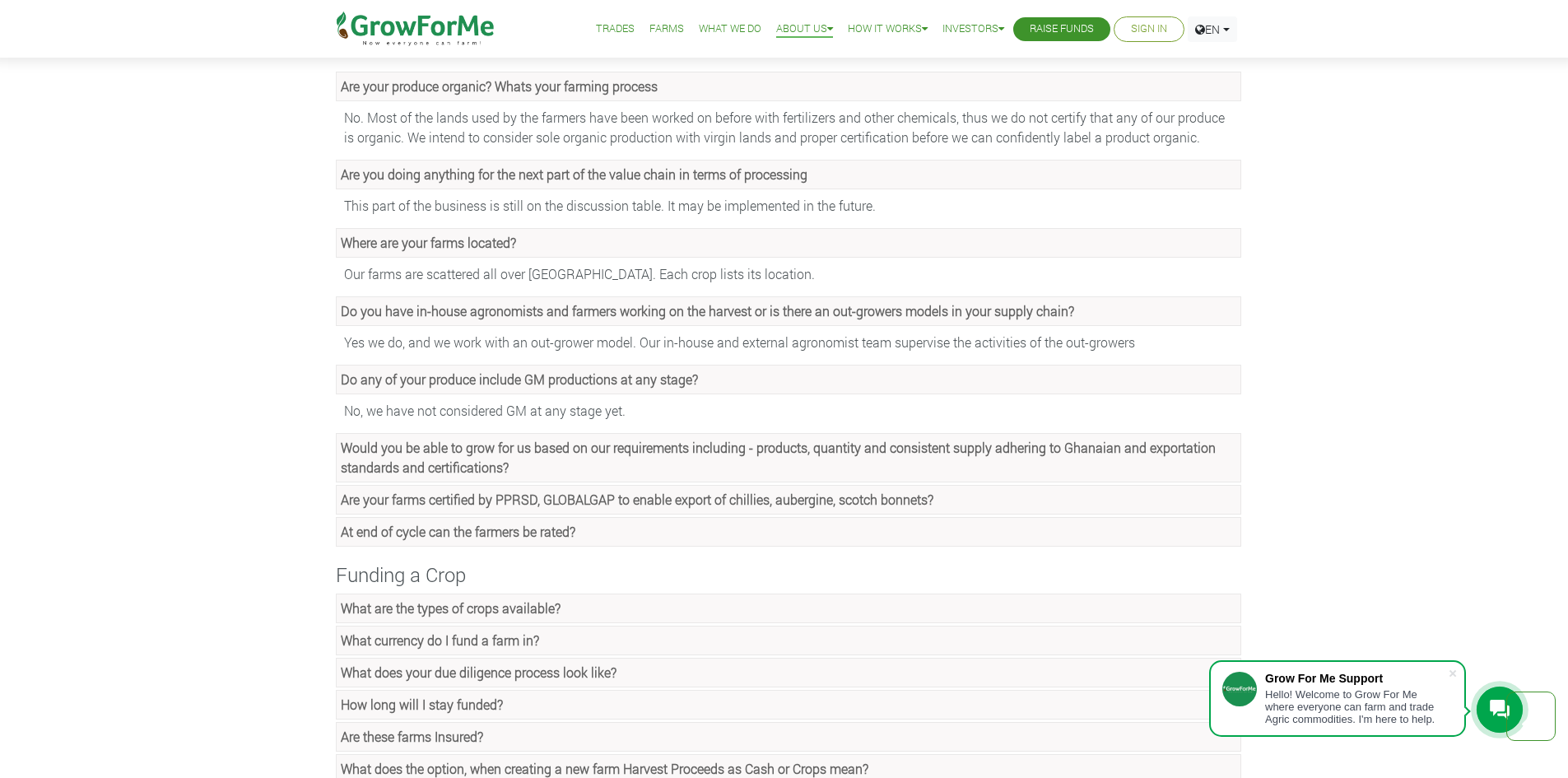
click at [463, 450] on strong "Would you be able to grow for us based on our requirements including - products…" at bounding box center [778, 457] width 875 height 37
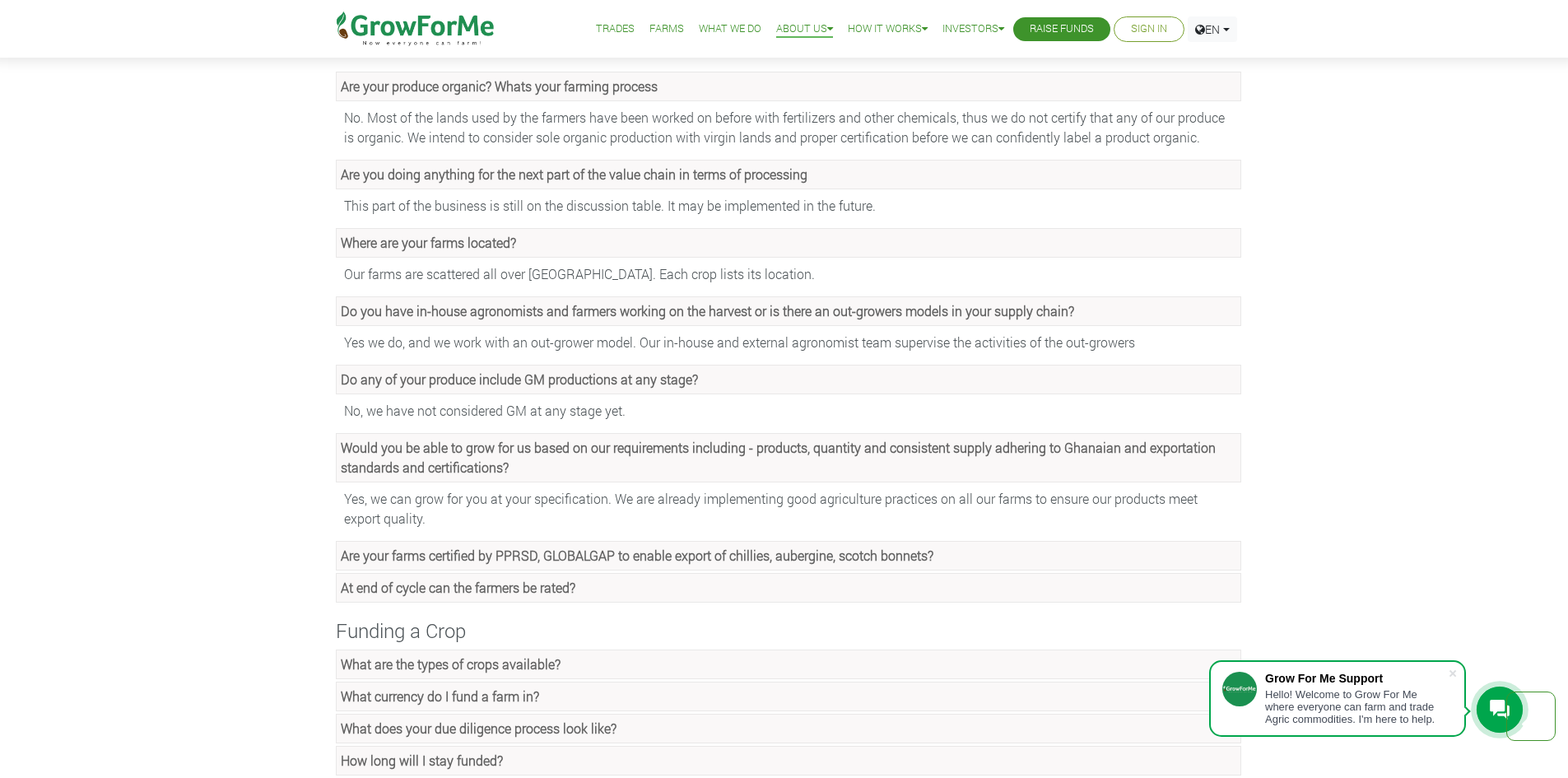
click at [413, 548] on strong "Are your farms certified by PPRSD, GLOBALGAP to enable export of chillies, aube…" at bounding box center [637, 555] width 592 height 17
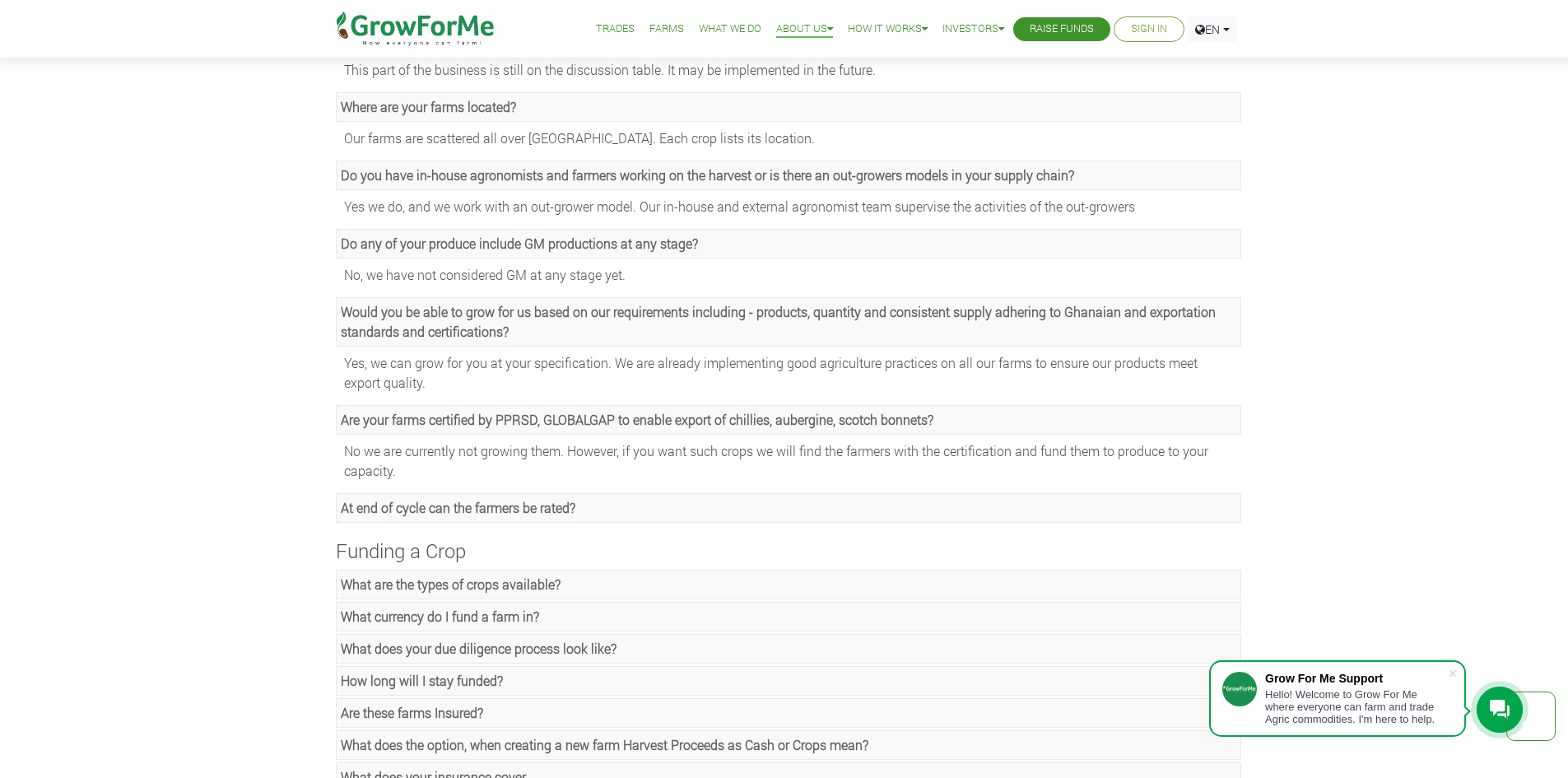
scroll to position [823, 0]
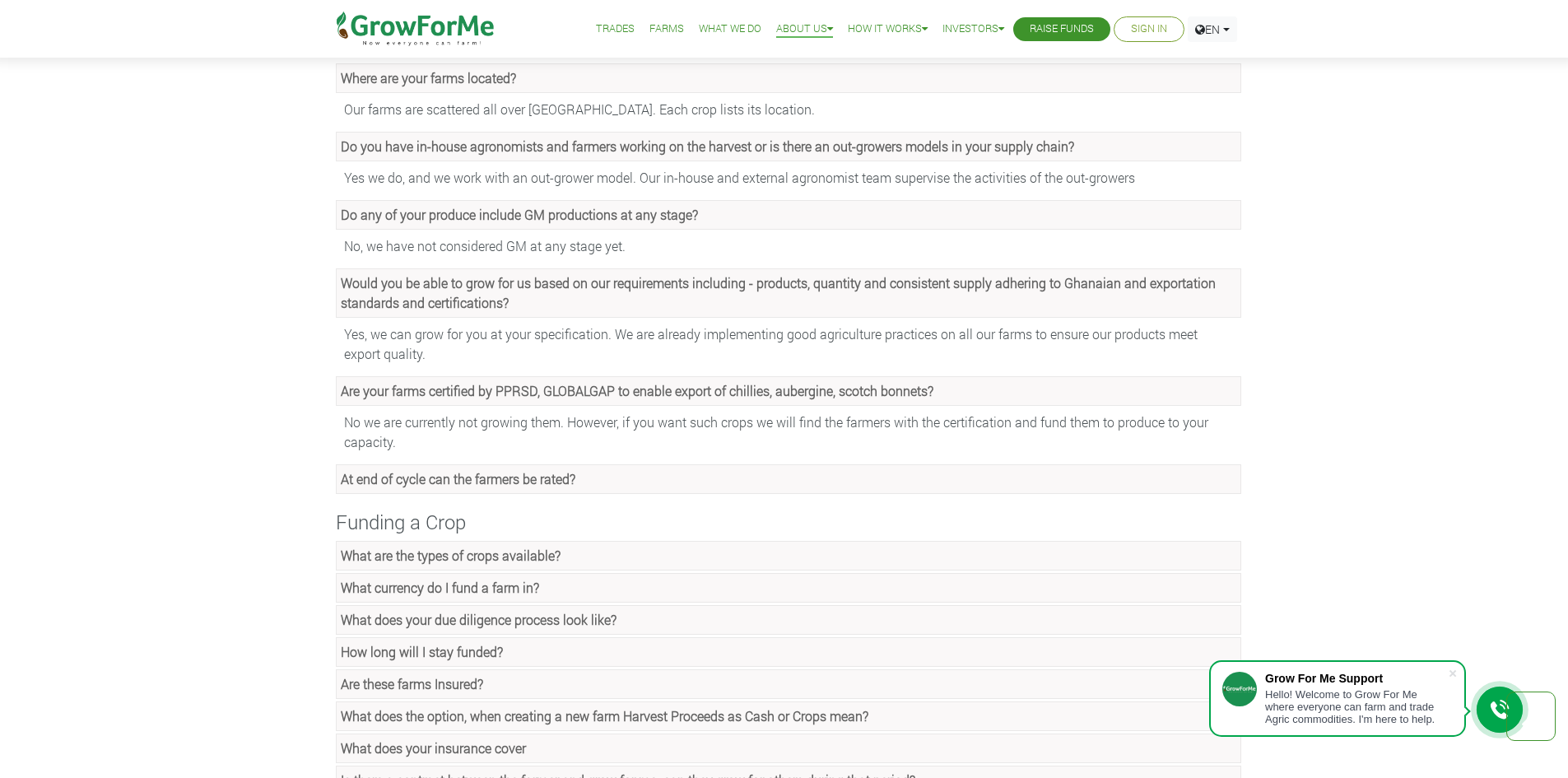
click at [448, 476] on strong "At end of cycle can the farmers be rated?" at bounding box center [457, 479] width 234 height 17
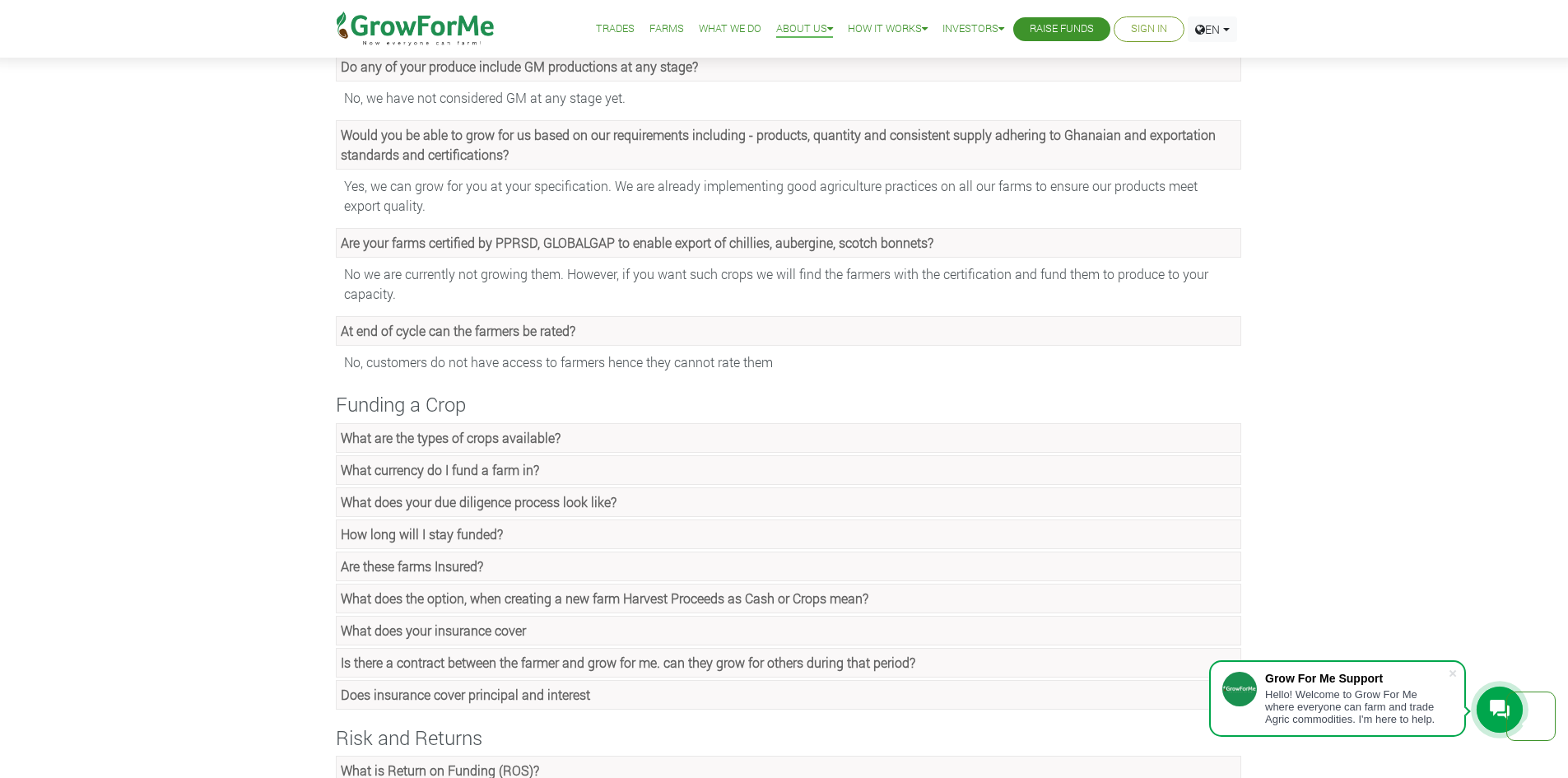
scroll to position [988, 0]
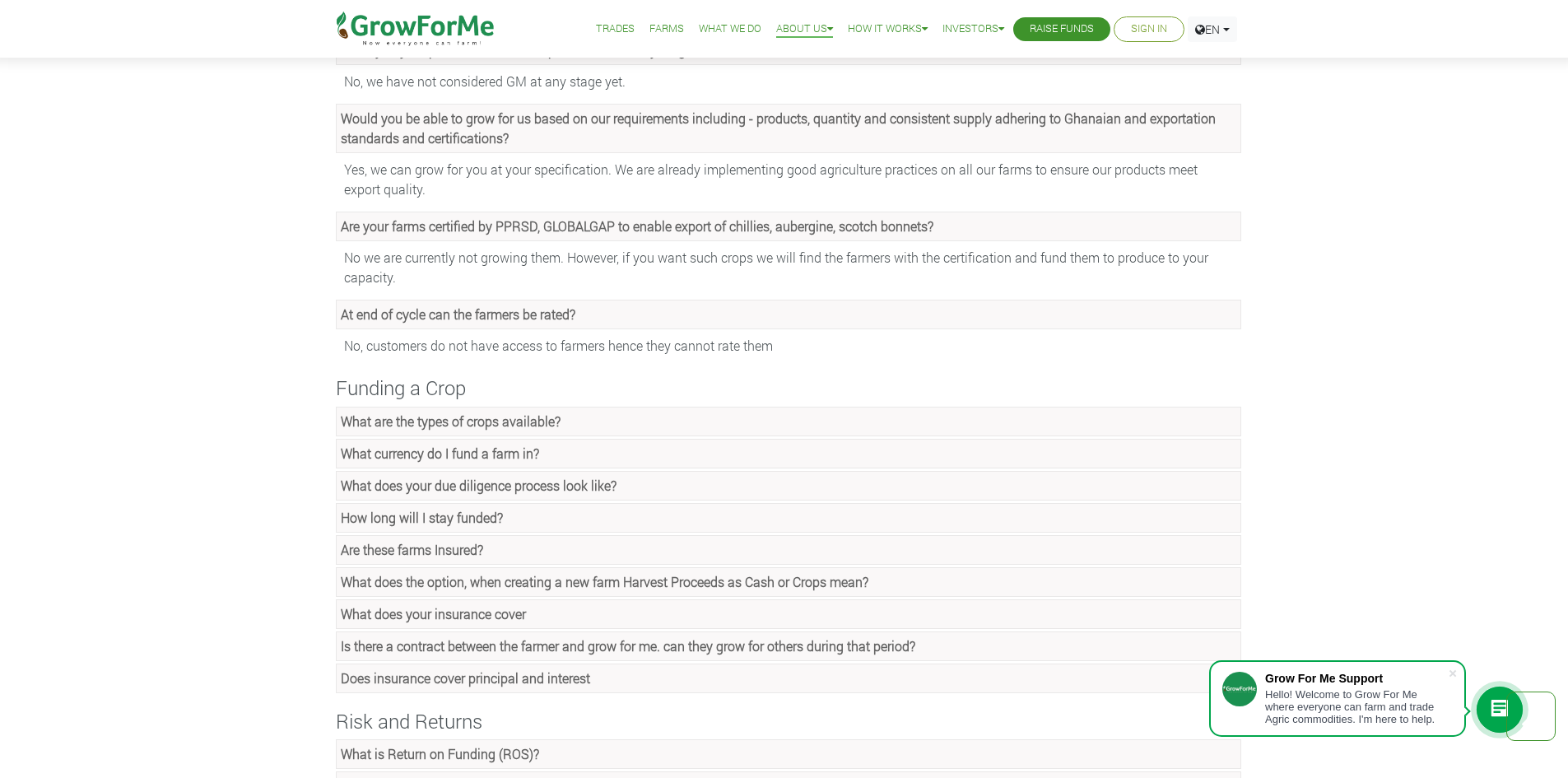
click at [469, 431] on link "What are the types of crops available?" at bounding box center [789, 422] width 906 height 30
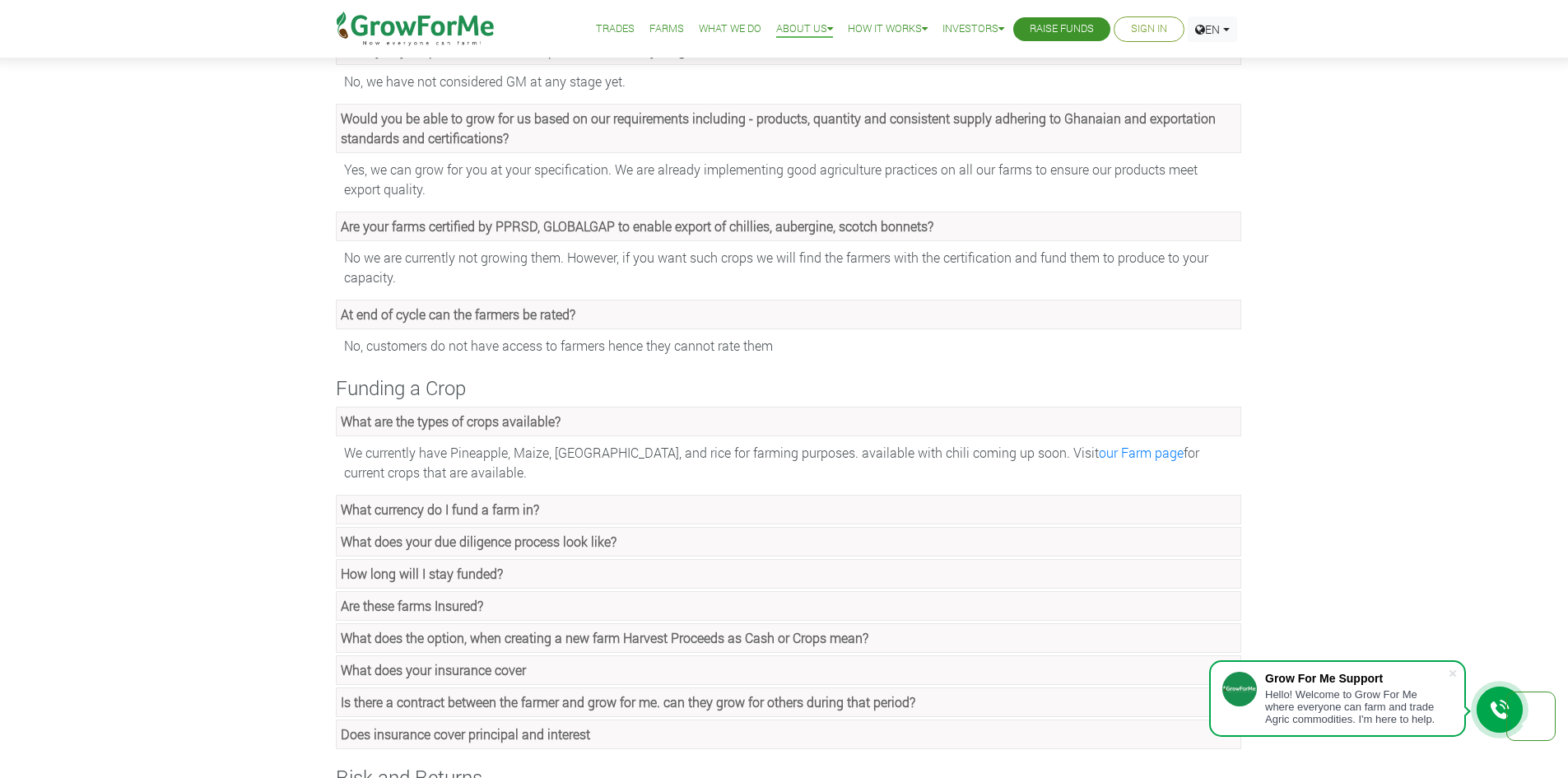
click at [438, 510] on strong "What currency do I fund a farm in?" at bounding box center [440, 510] width 199 height 17
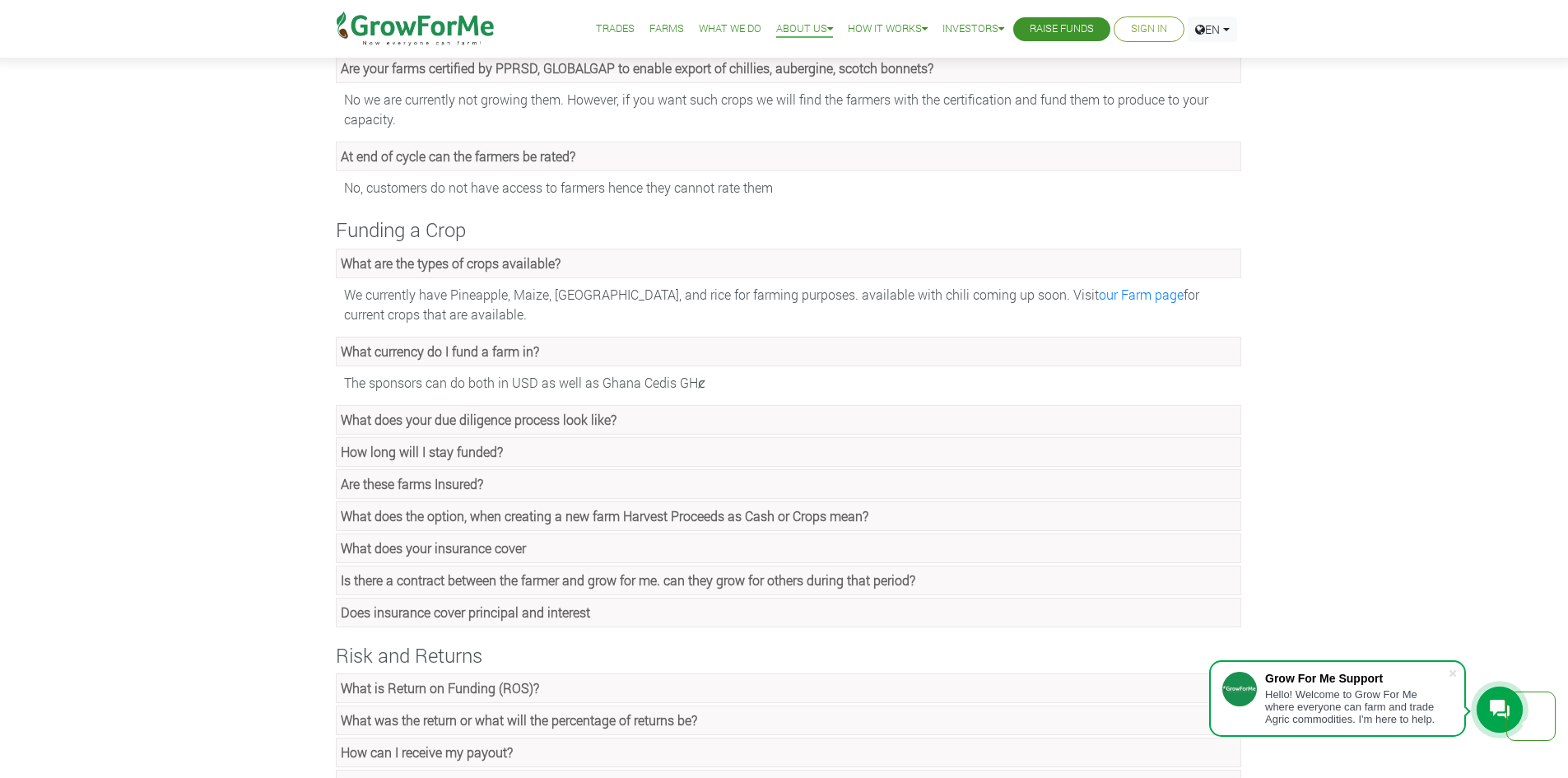
scroll to position [1153, 0]
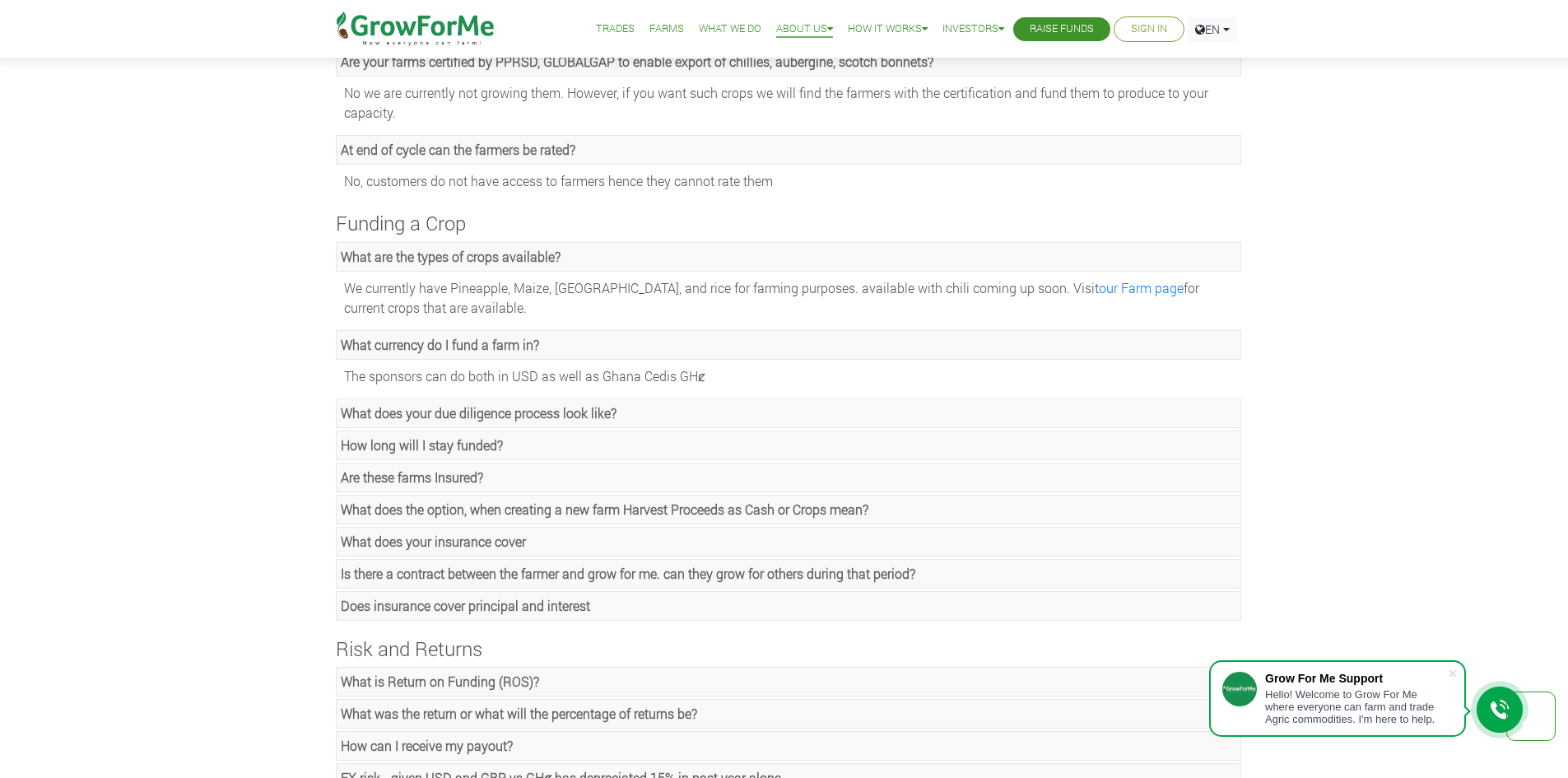
click at [465, 450] on strong "How long will I stay funded?" at bounding box center [422, 445] width 162 height 17
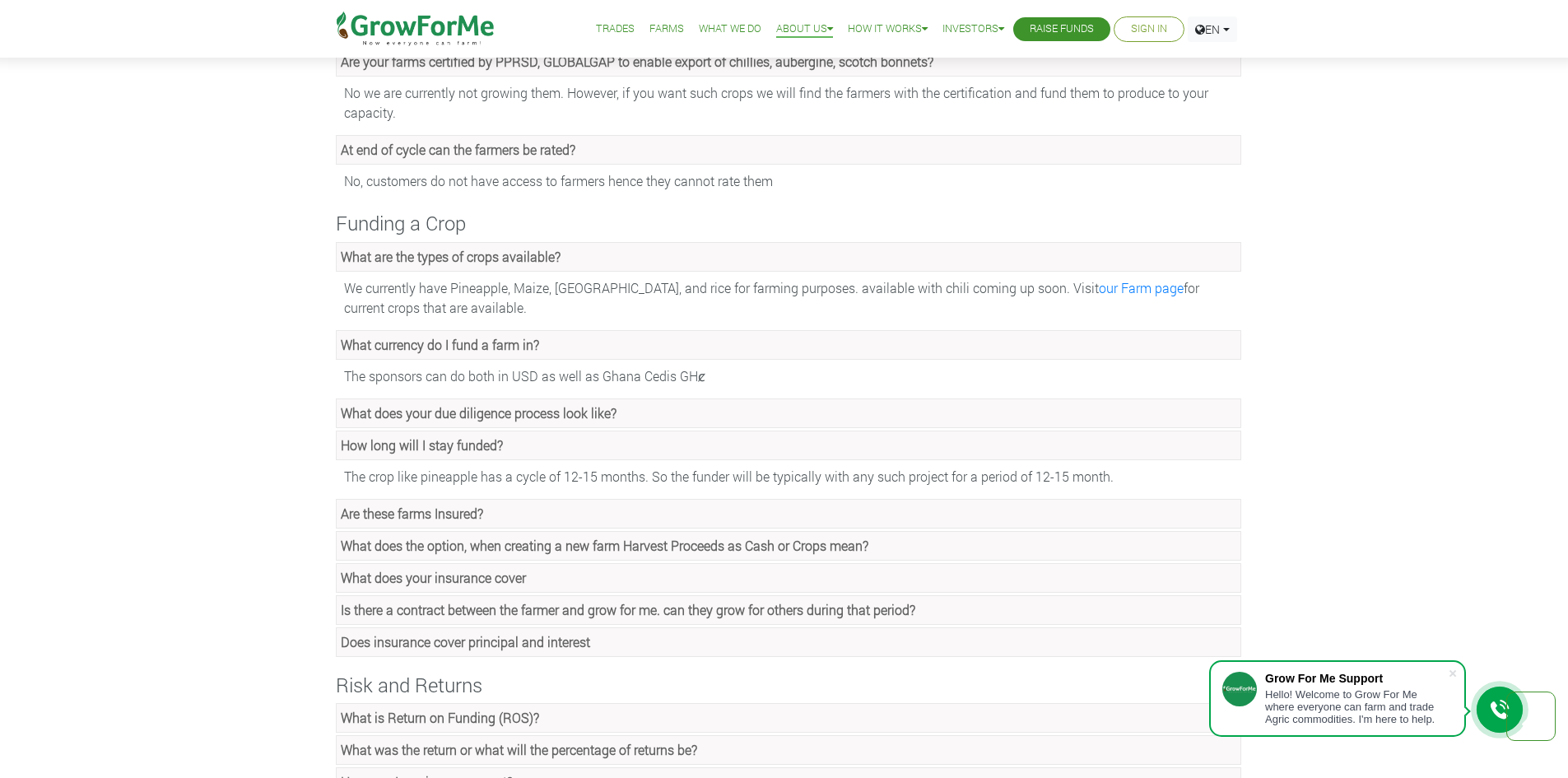
click at [431, 514] on strong "Are these farms Insured?" at bounding box center [411, 513] width 142 height 17
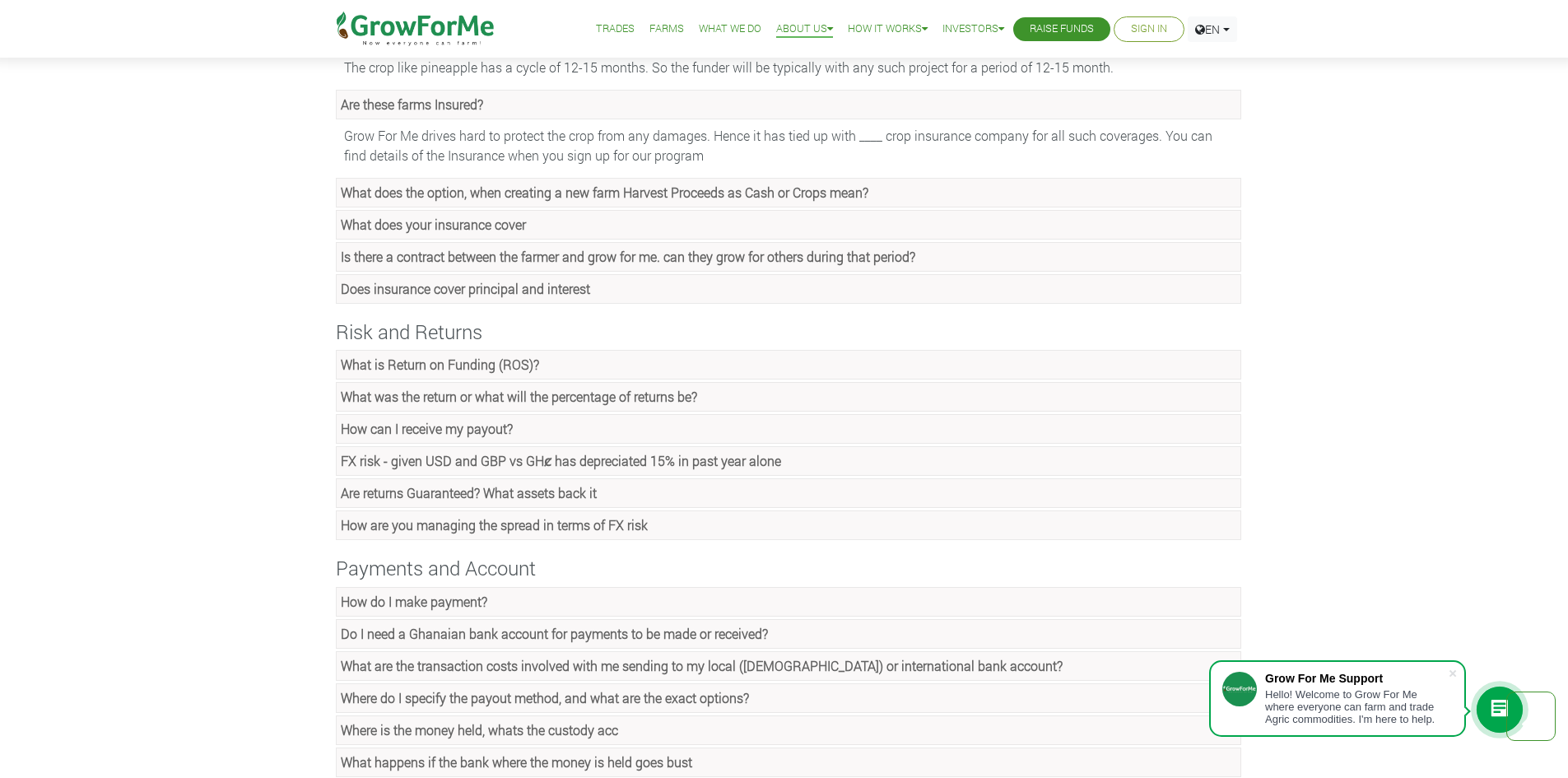
scroll to position [1565, 0]
click at [461, 369] on strong "What is Return on Funding (ROS)?" at bounding box center [440, 362] width 199 height 17
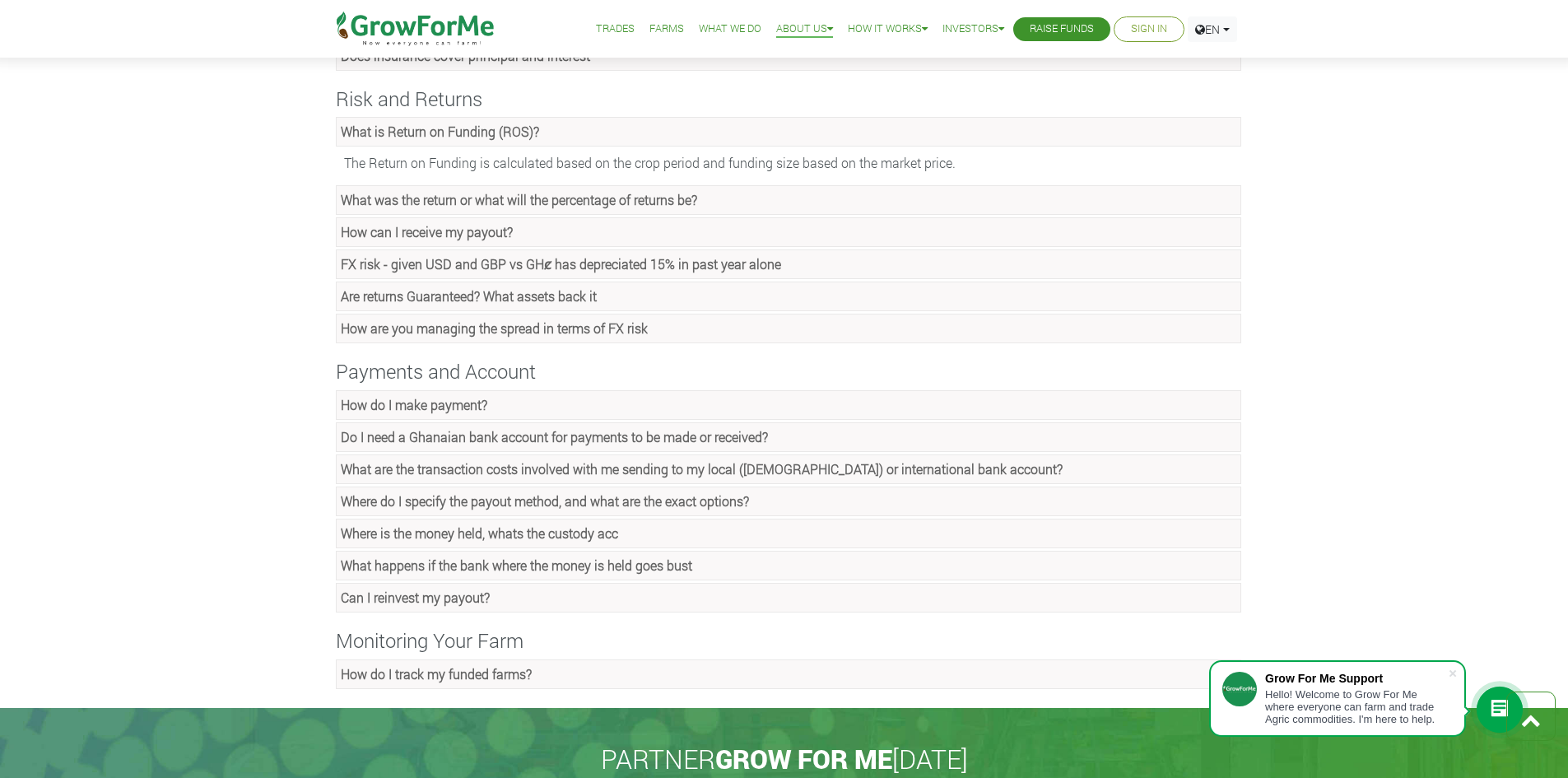
scroll to position [1894, 0]
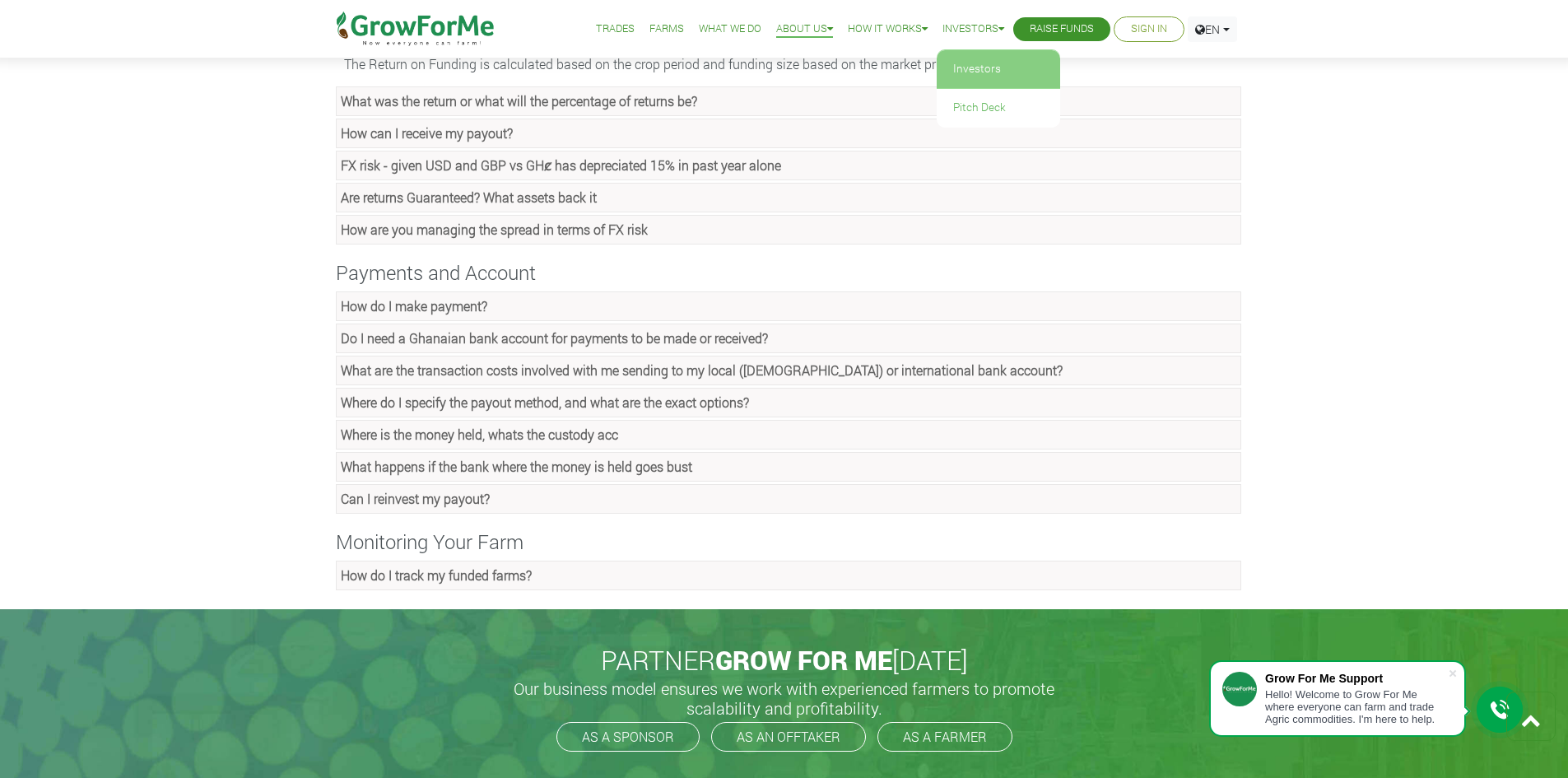
click at [961, 58] on link "Investors" at bounding box center [998, 69] width 124 height 37
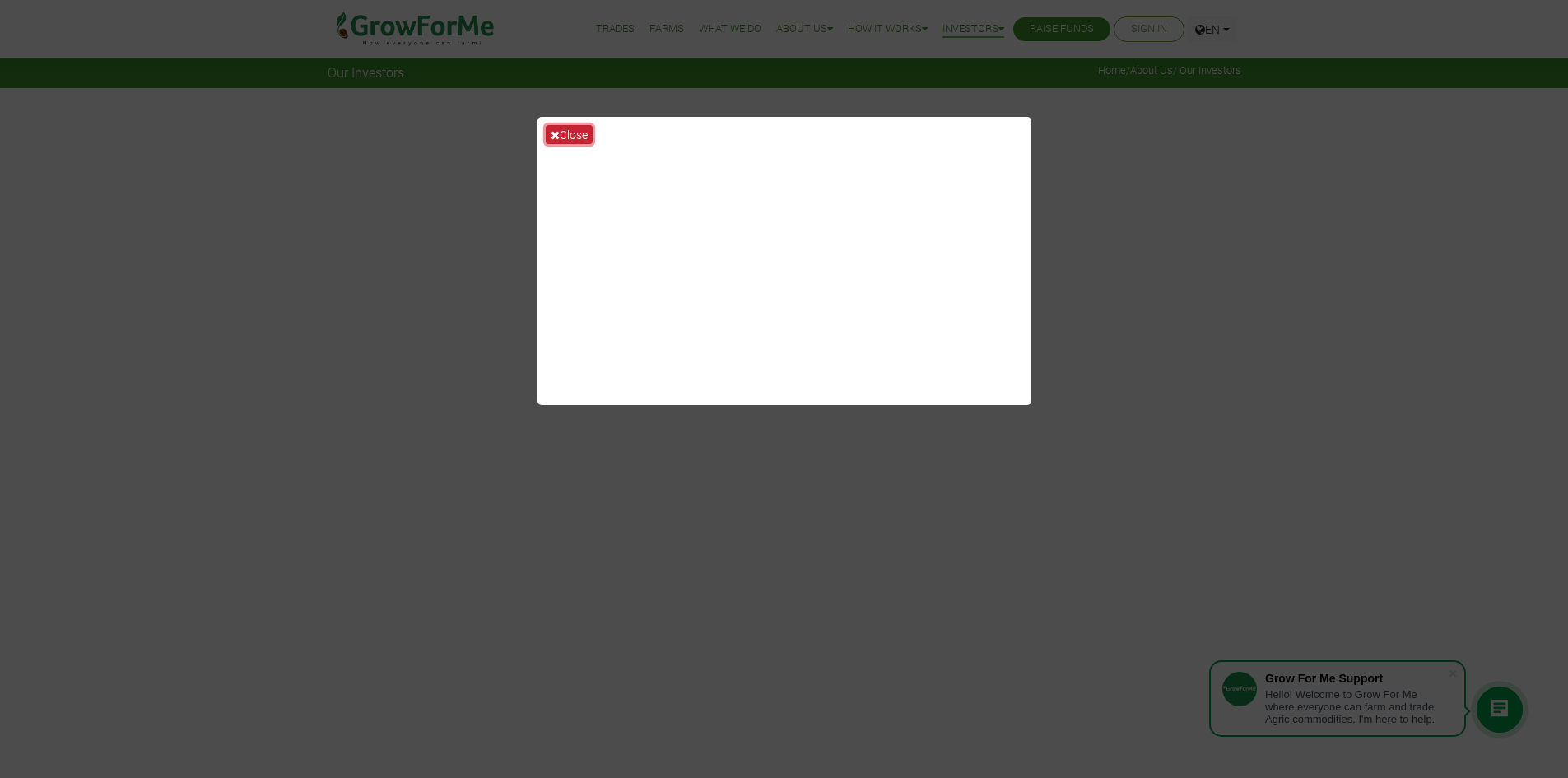
click at [564, 131] on button "Close" at bounding box center [570, 135] width 47 height 19
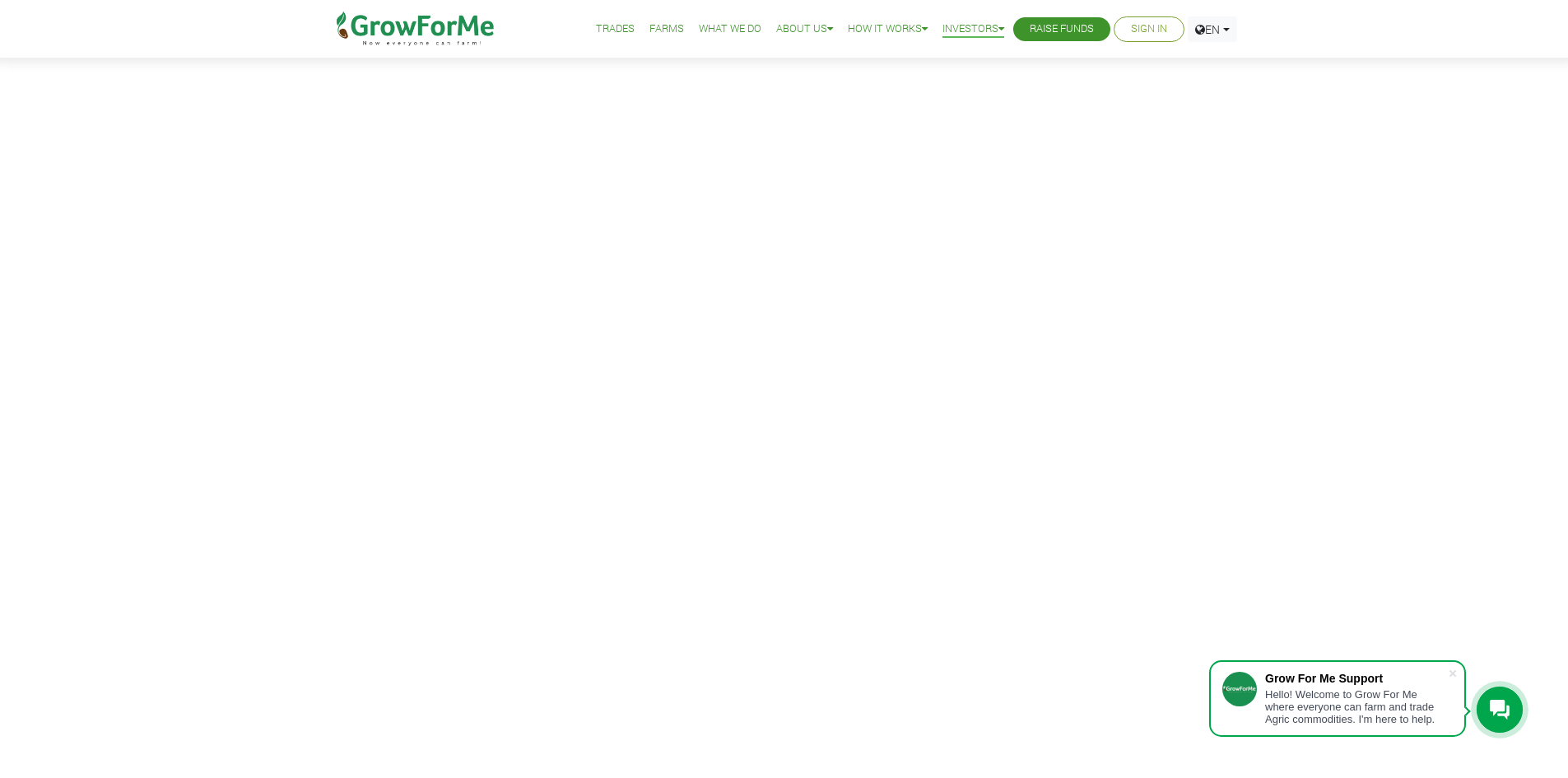
scroll to position [83, 0]
click at [1062, 30] on link "Raise Funds" at bounding box center [1062, 30] width 64 height 17
click at [654, 30] on link "Farms" at bounding box center [667, 30] width 35 height 17
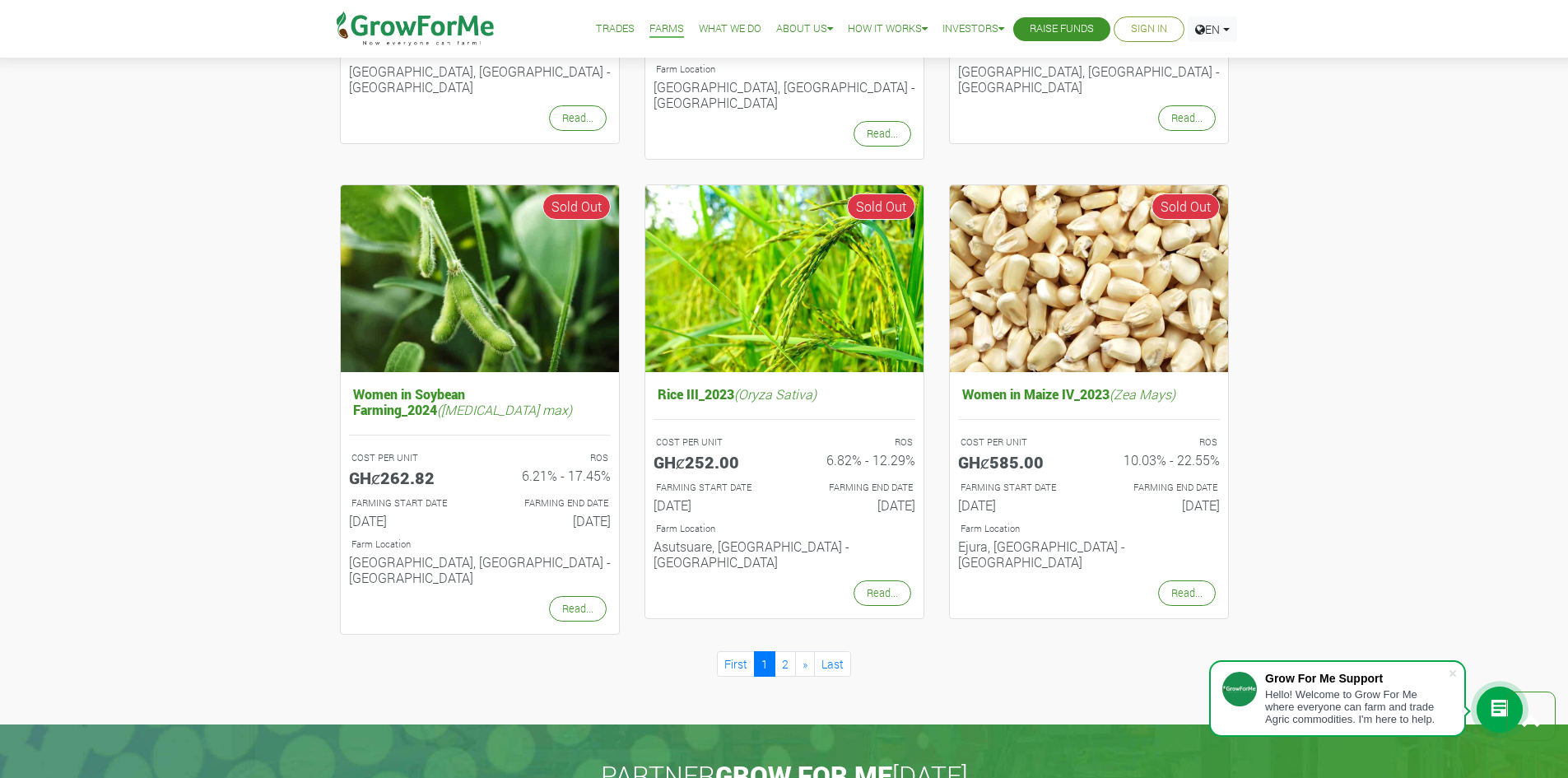
scroll to position [1482, 0]
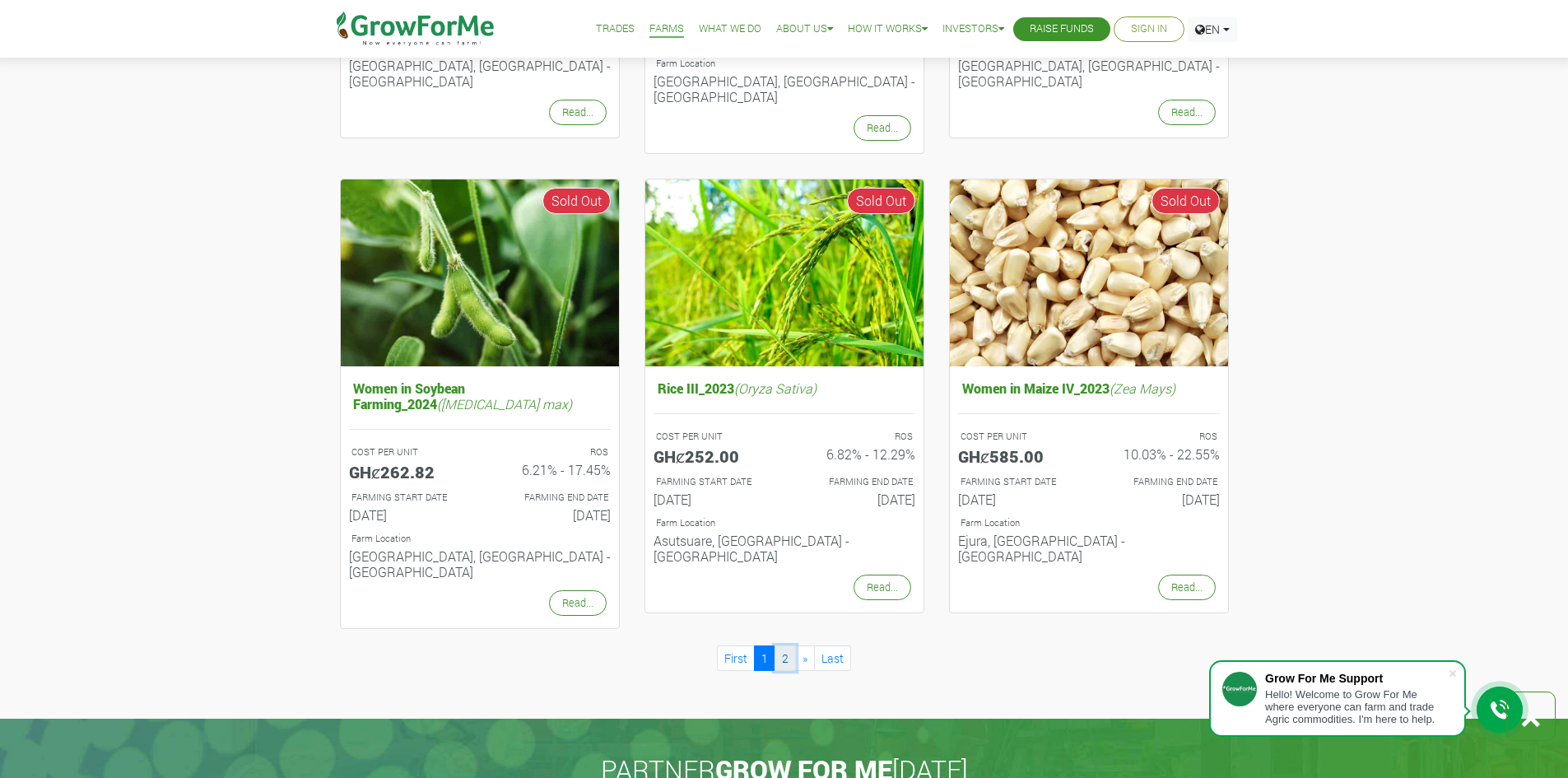
click at [786, 646] on link "2" at bounding box center [785, 658] width 22 height 25
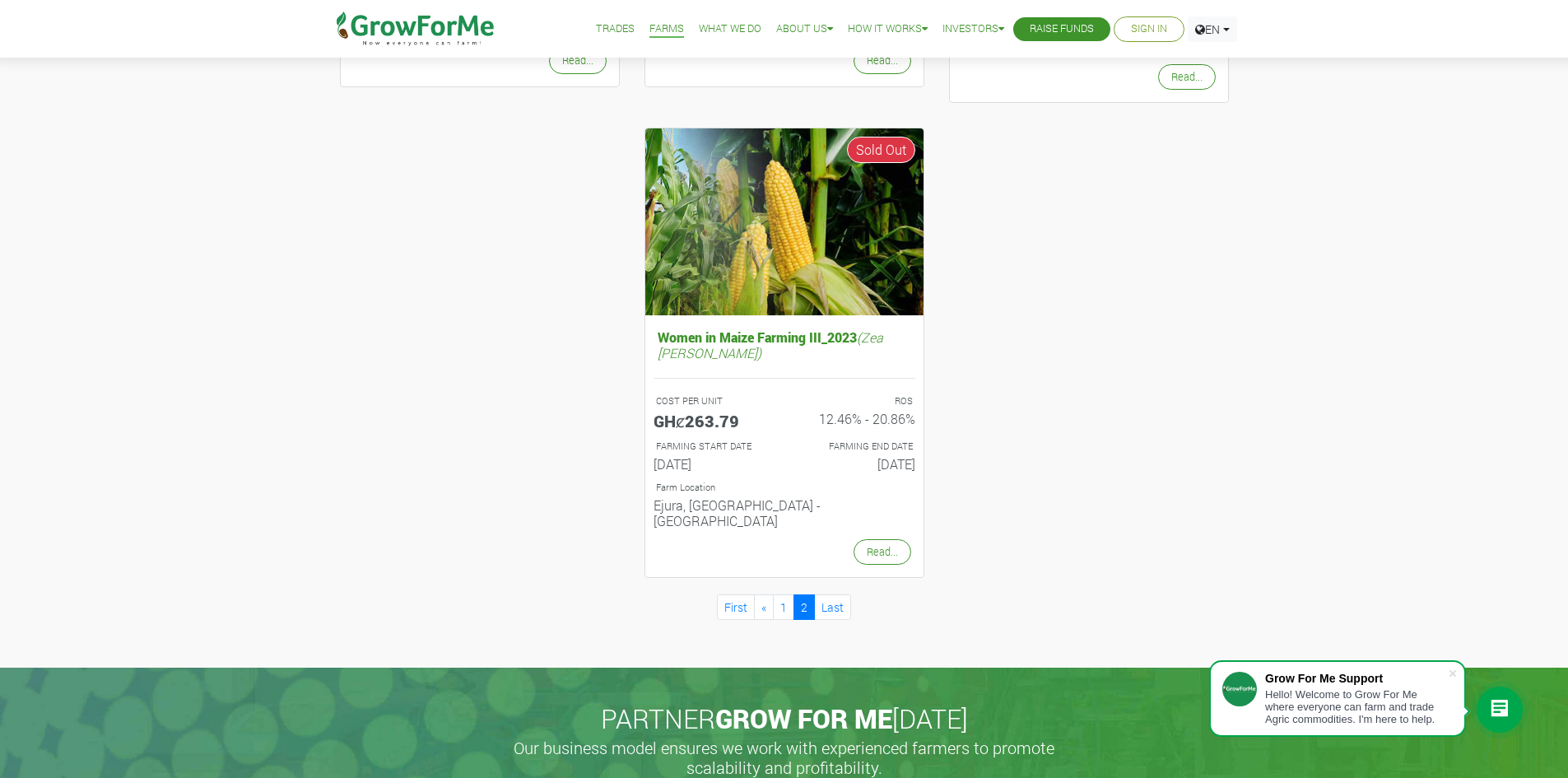
scroll to position [577, 0]
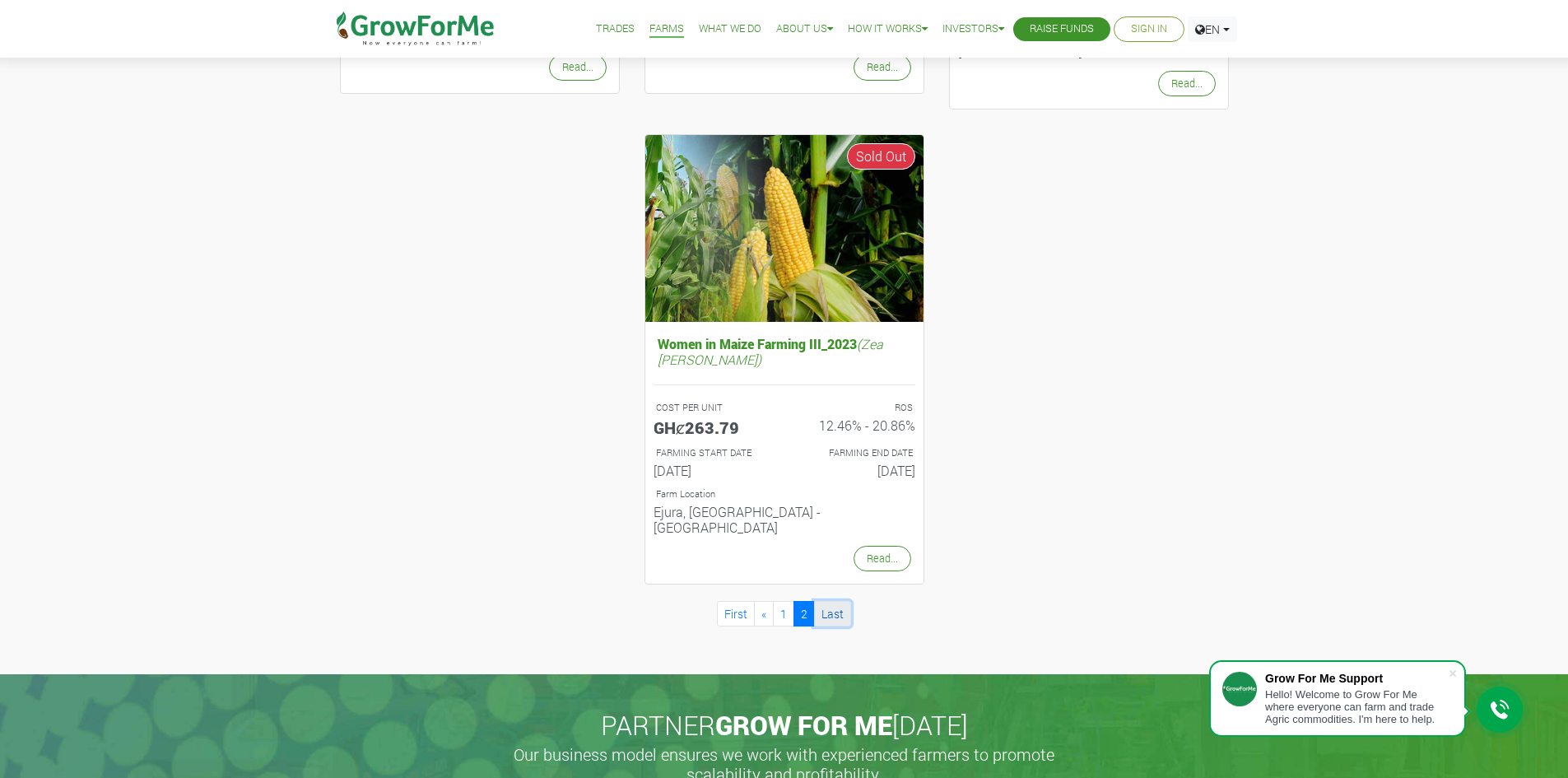
click at [831, 601] on link "Last" at bounding box center [833, 613] width 37 height 25
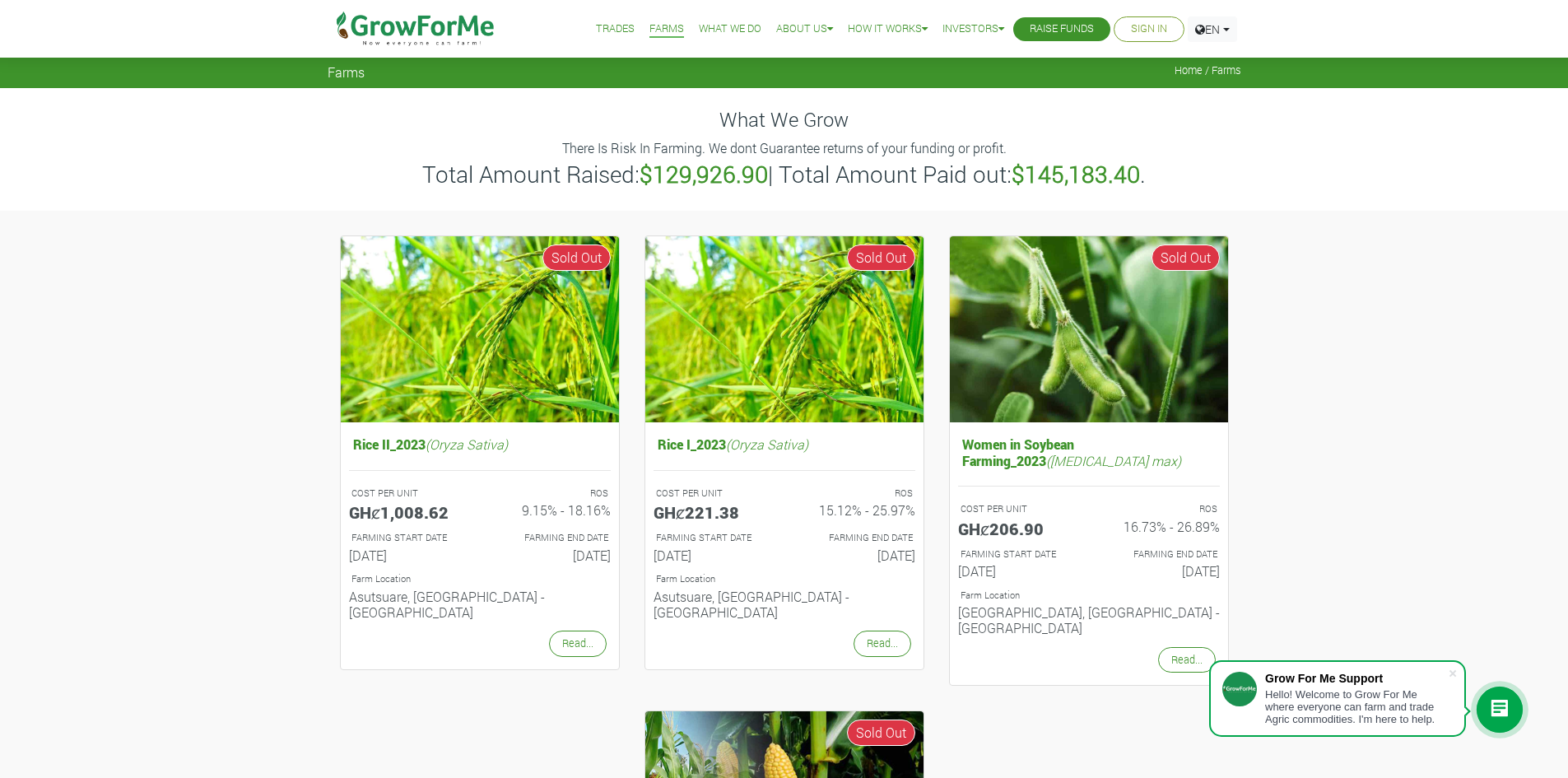
click at [596, 30] on link "Trades" at bounding box center [615, 30] width 38 height 17
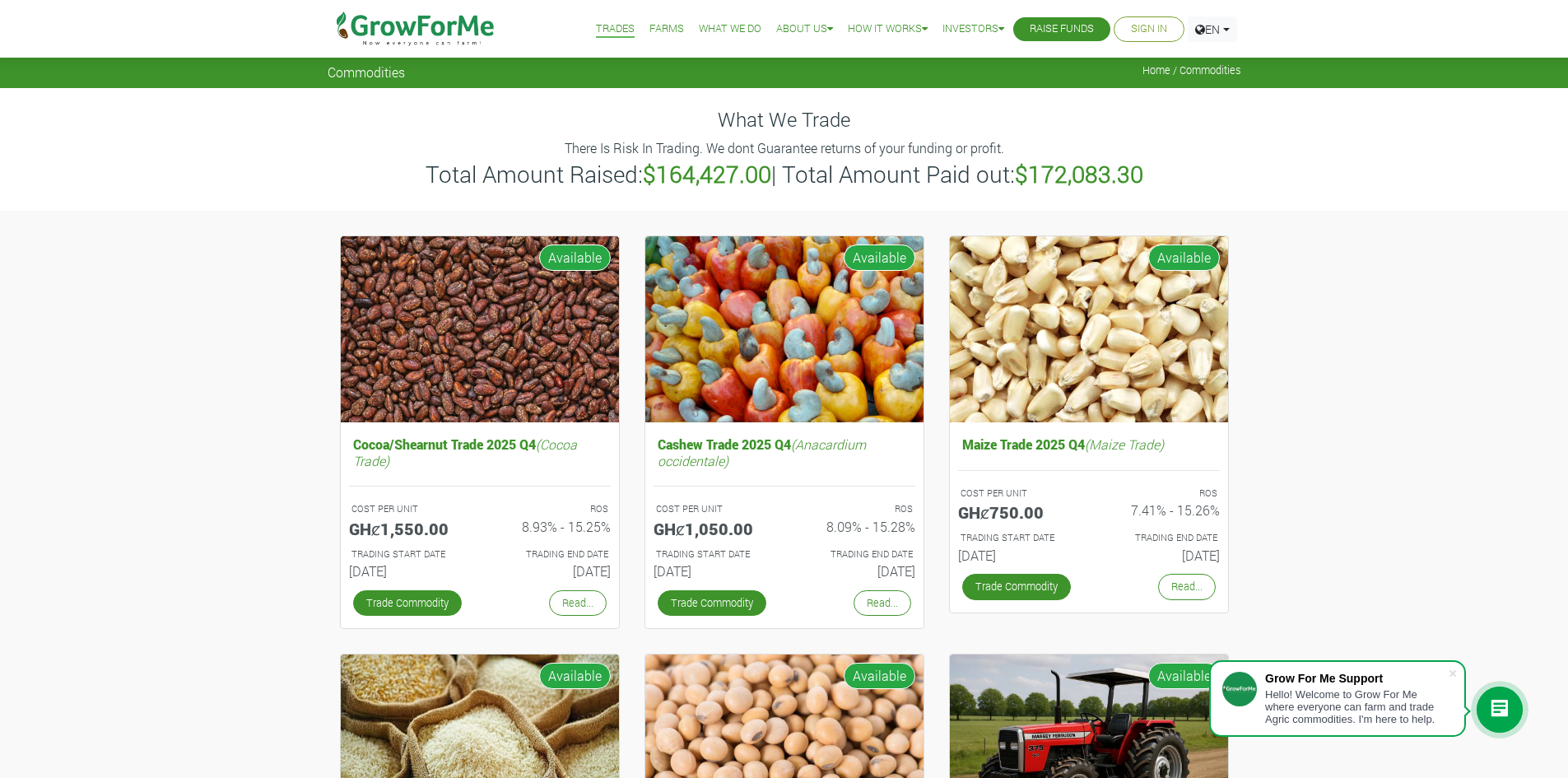
click at [660, 30] on link "Farms" at bounding box center [667, 30] width 35 height 17
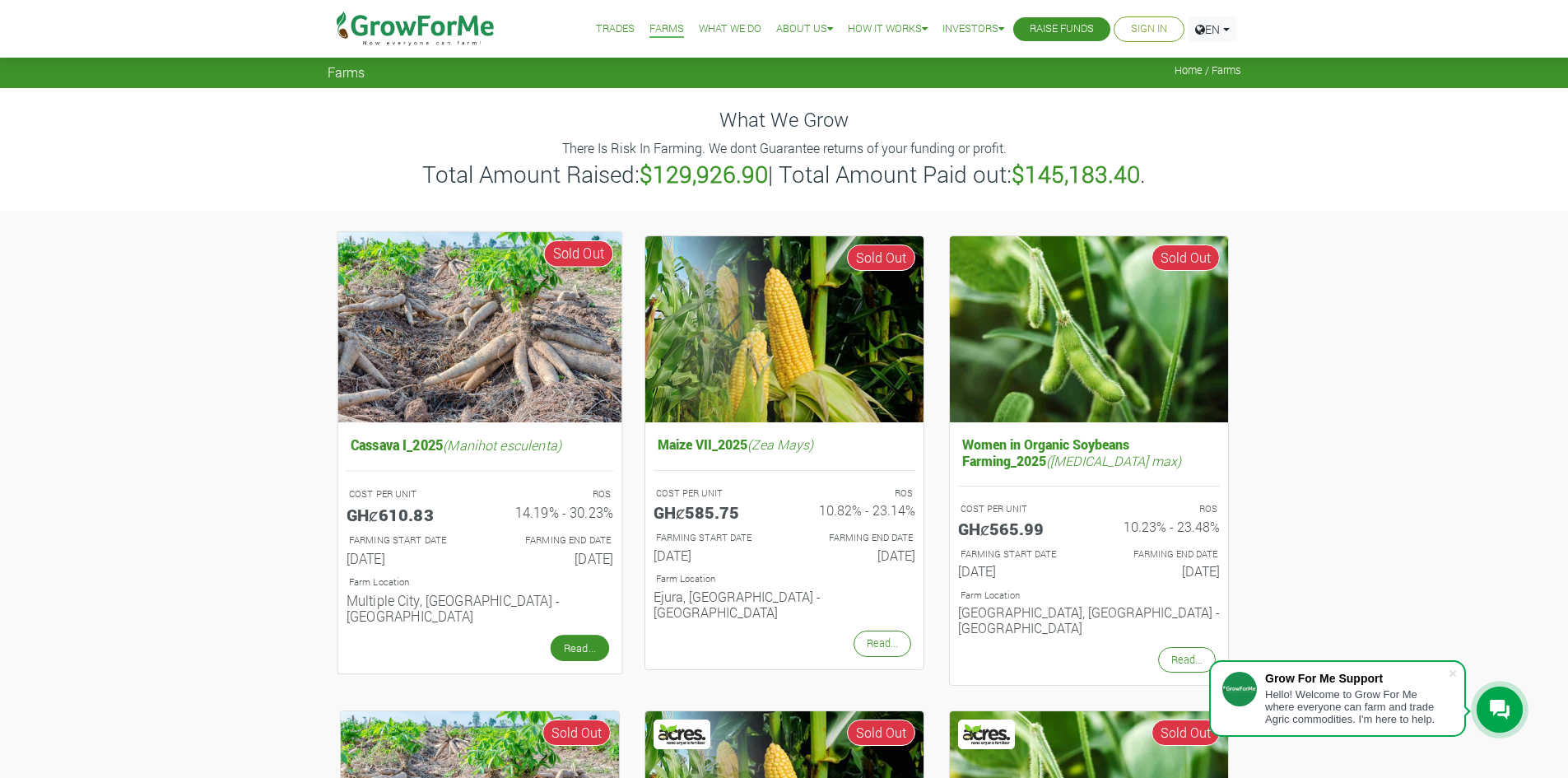
click at [587, 635] on link "Read..." at bounding box center [578, 648] width 58 height 26
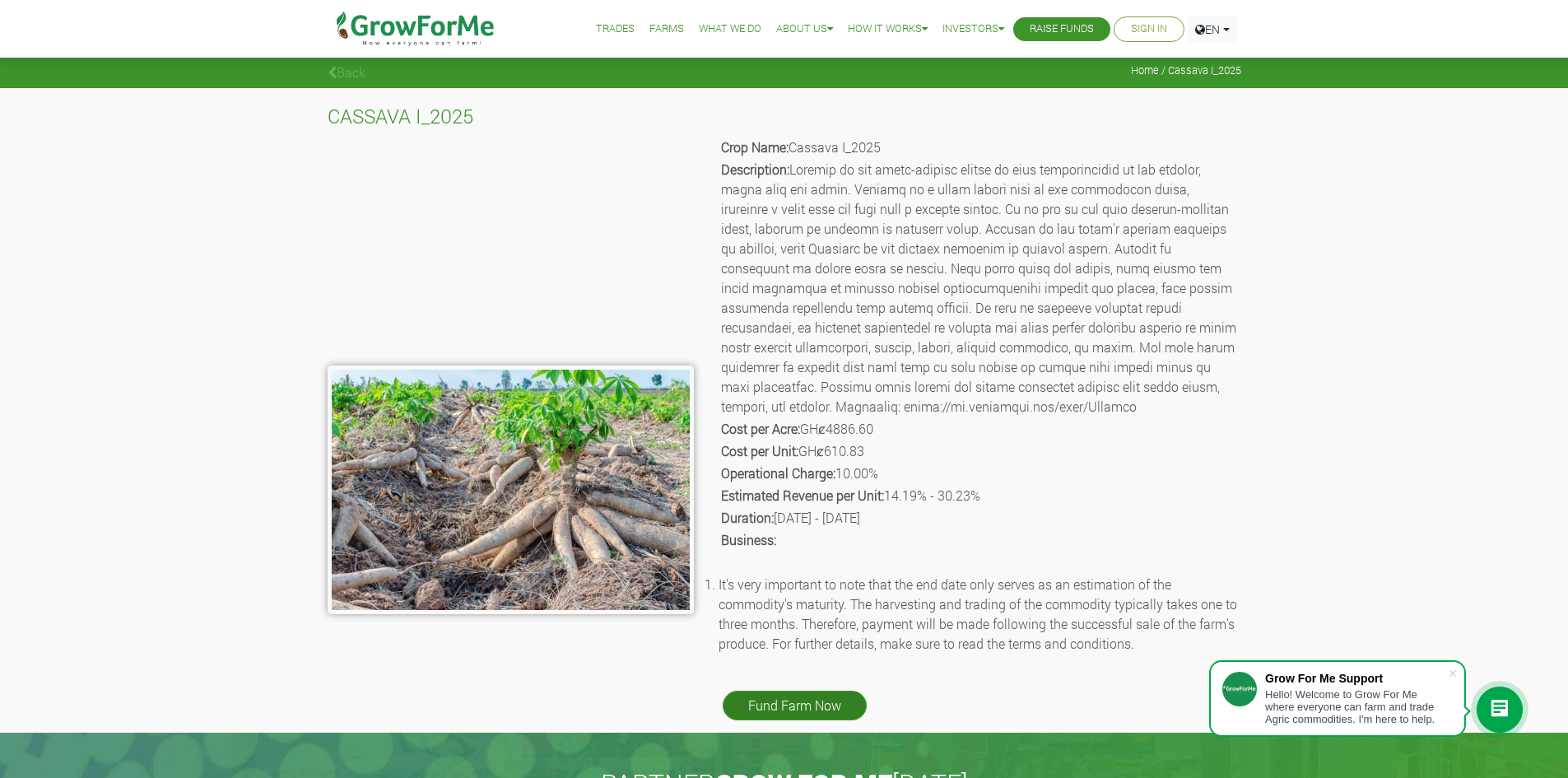
click at [799, 695] on link "Fund Farm Now" at bounding box center [794, 706] width 144 height 30
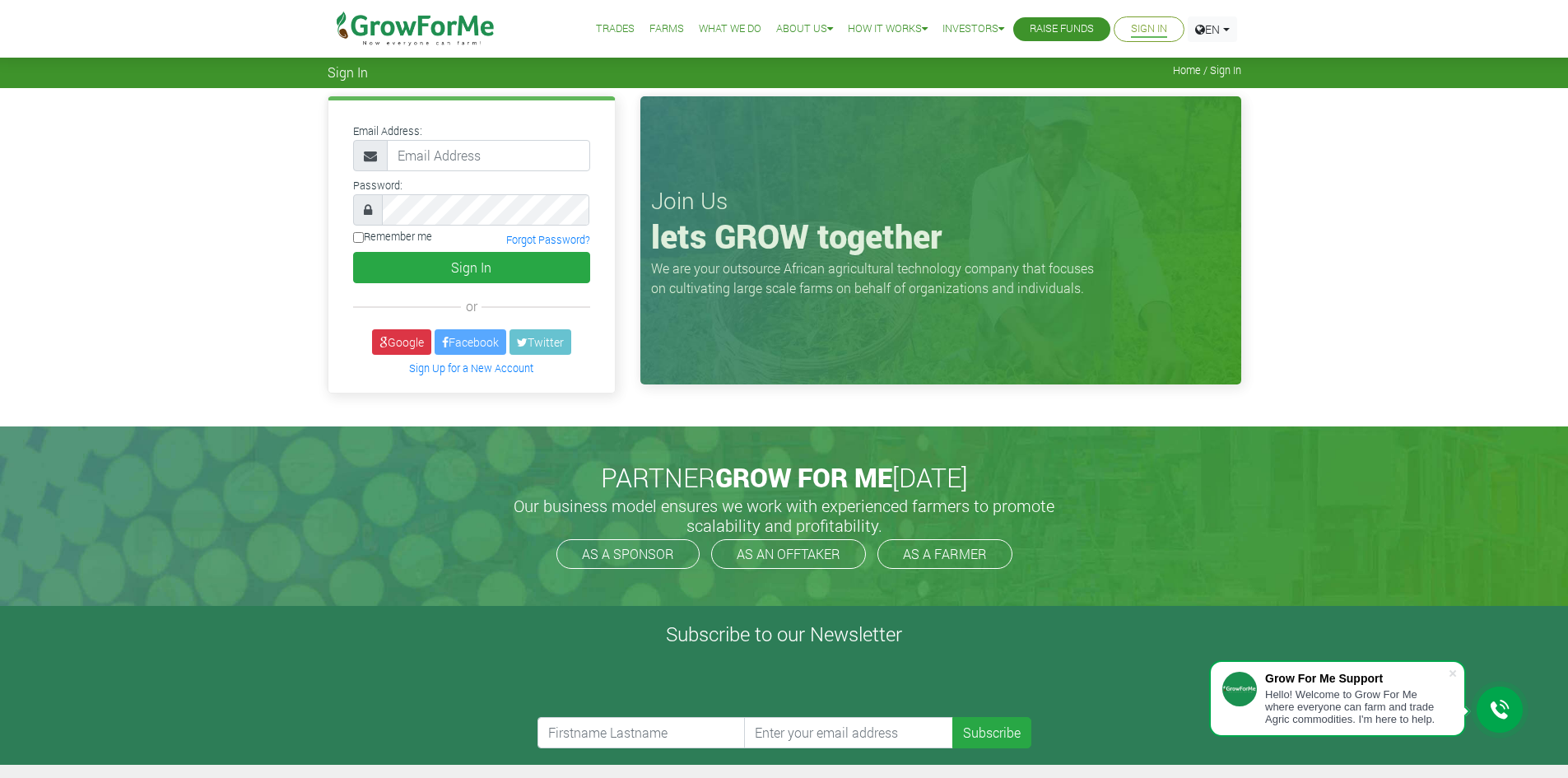
click at [596, 24] on link "Trades" at bounding box center [615, 30] width 38 height 17
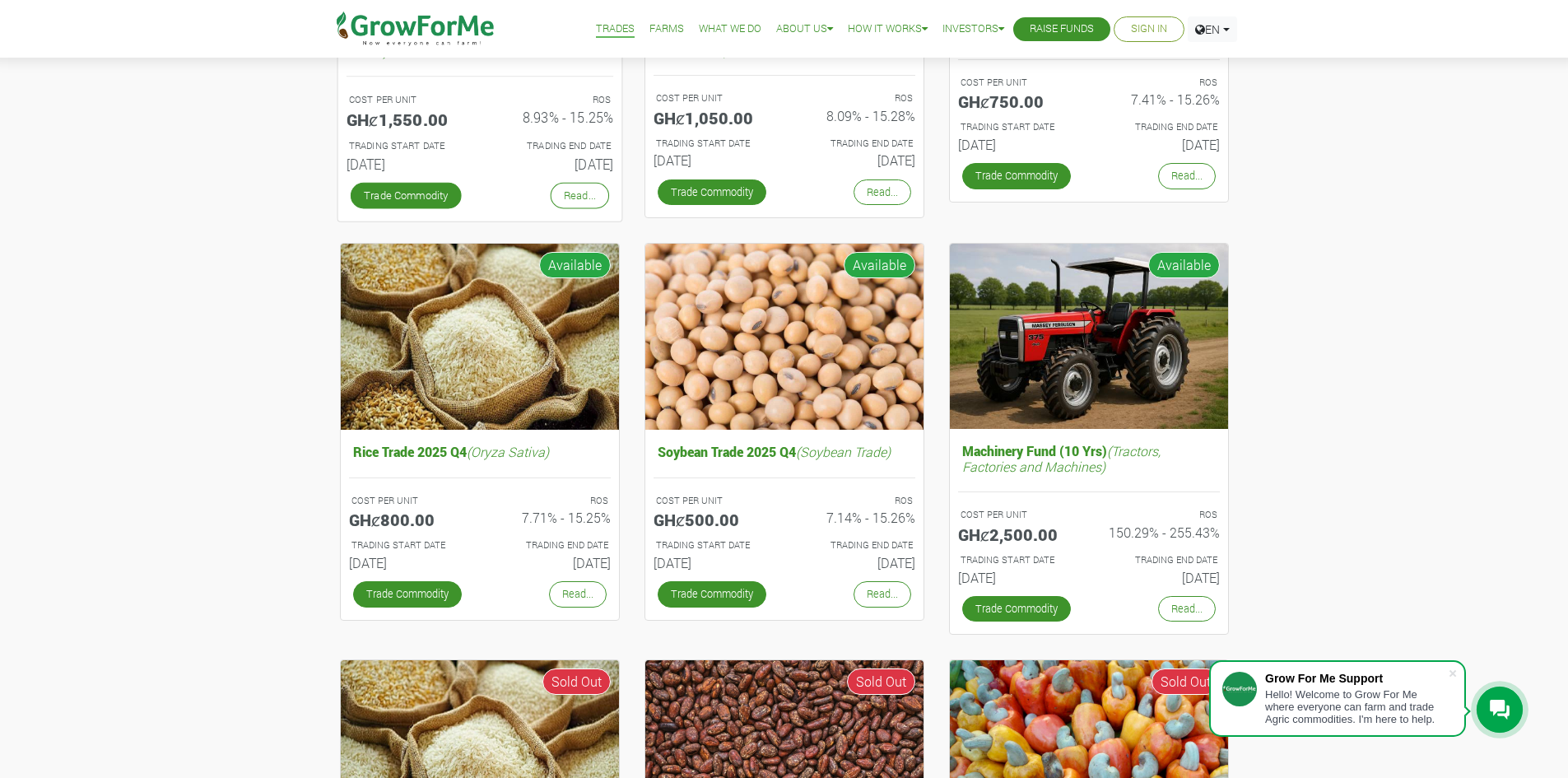
scroll to position [412, 0]
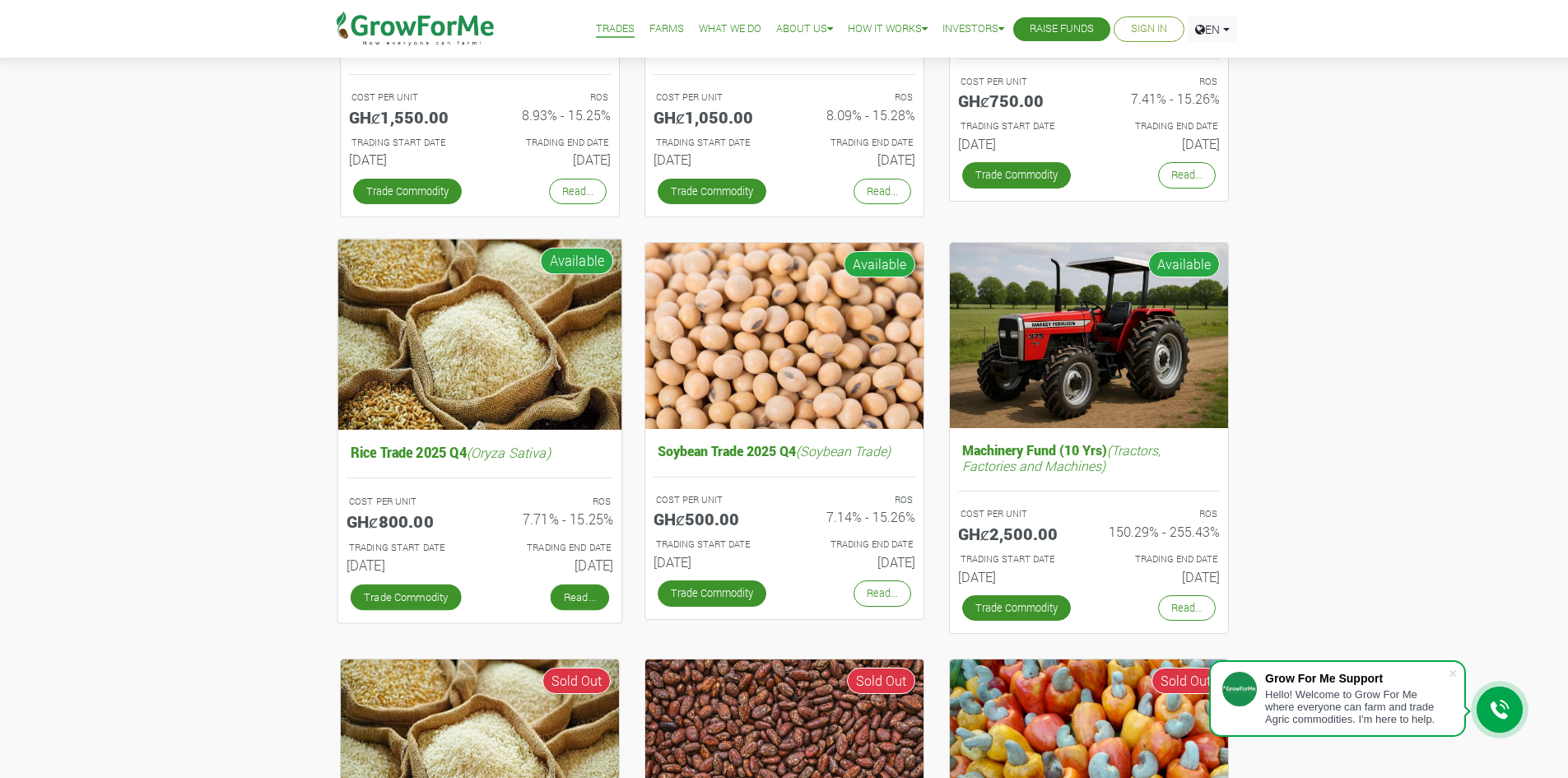
click at [589, 598] on link "Read..." at bounding box center [578, 597] width 58 height 26
